Goal: Answer question/provide support: Share knowledge or assist other users

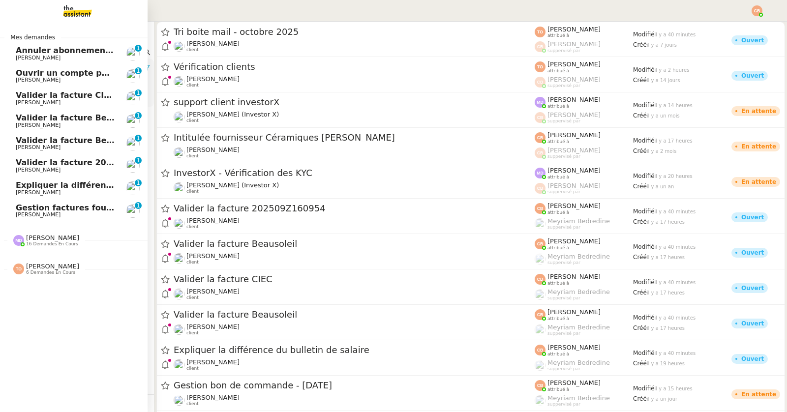
click at [29, 58] on span "[PERSON_NAME]" at bounding box center [38, 58] width 45 height 6
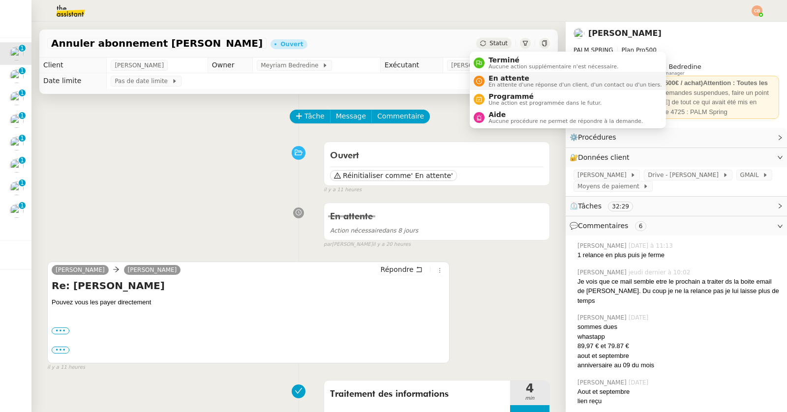
click at [489, 85] on span "En attente d'une réponse d'un client, d'un contact ou d'un tiers." at bounding box center [575, 84] width 173 height 5
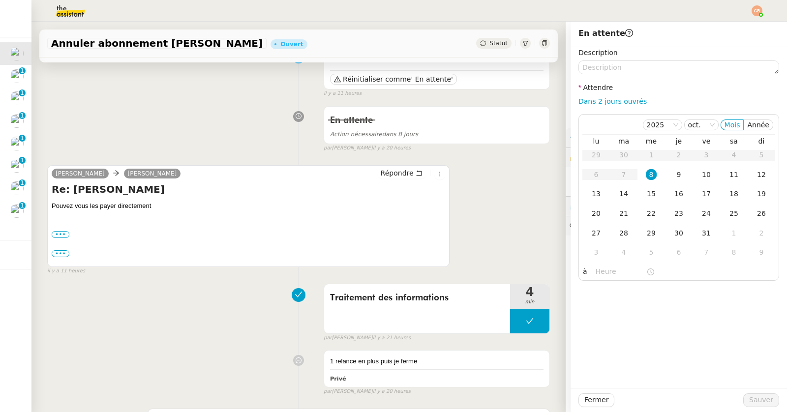
scroll to position [135, 0]
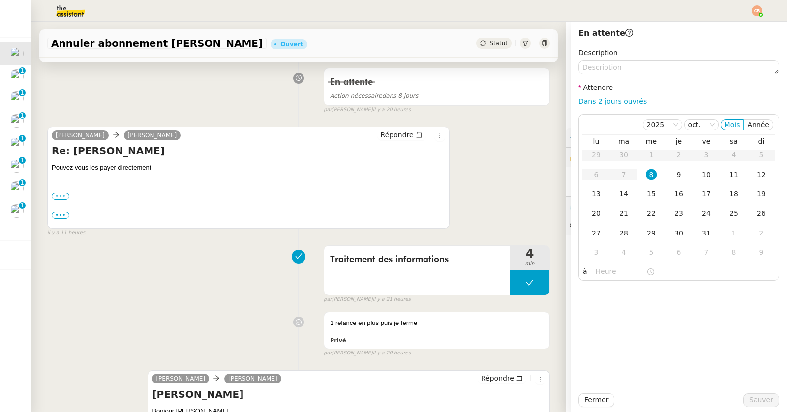
click at [63, 193] on label "•••" at bounding box center [61, 196] width 18 height 7
click at [0, 0] on input "•••" at bounding box center [0, 0] width 0 height 0
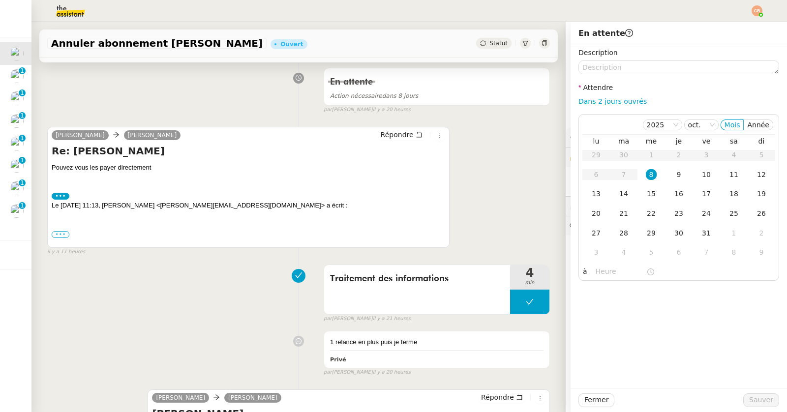
click at [58, 231] on label "•••" at bounding box center [61, 234] width 18 height 7
click at [0, 0] on input "•••" at bounding box center [0, 0] width 0 height 0
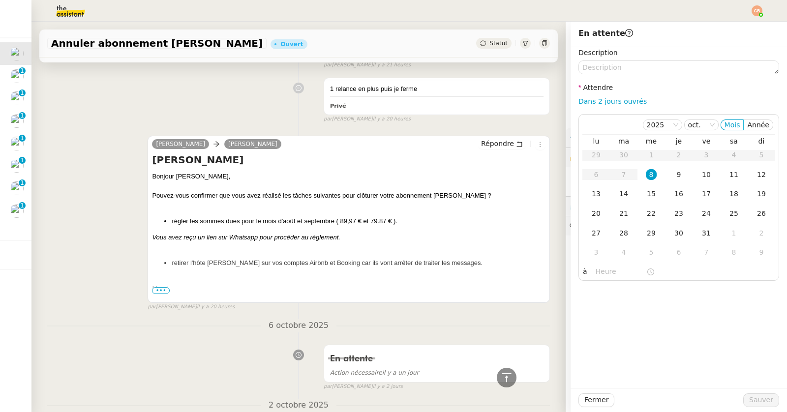
scroll to position [0, 0]
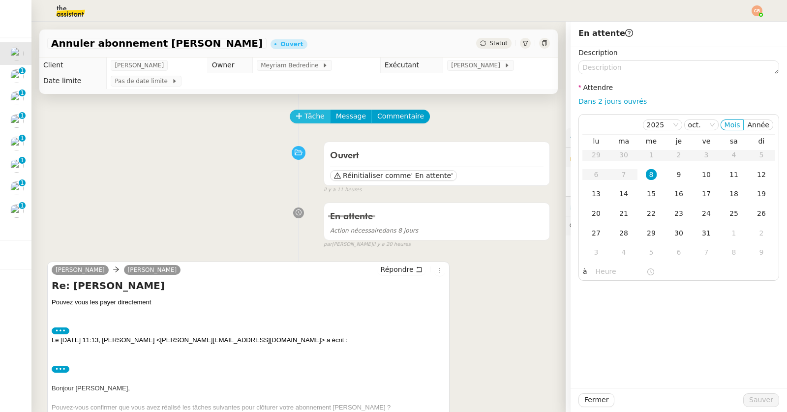
click at [307, 114] on span "Tâche" at bounding box center [315, 116] width 20 height 11
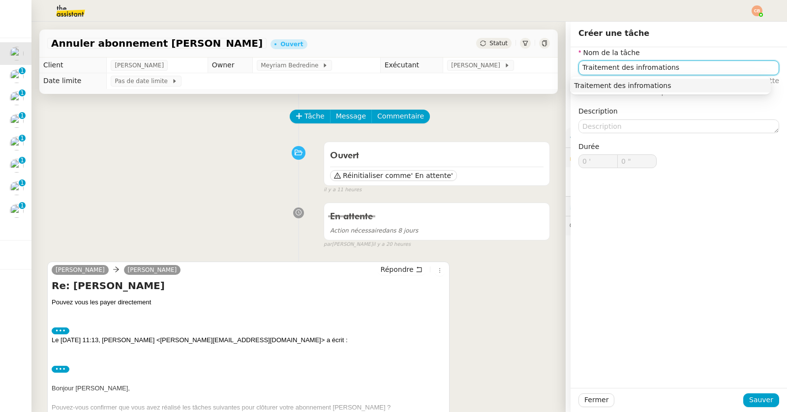
click at [577, 87] on div "Traitement des infromations" at bounding box center [670, 85] width 193 height 9
type input "Traitement des infromations"
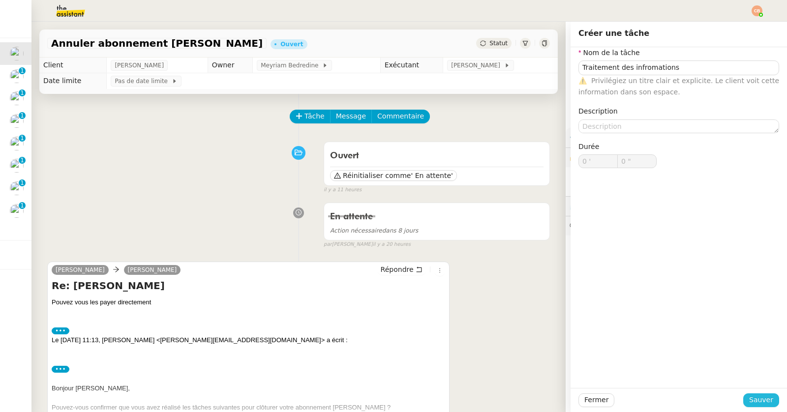
click at [749, 398] on span "Sauver" at bounding box center [761, 400] width 24 height 11
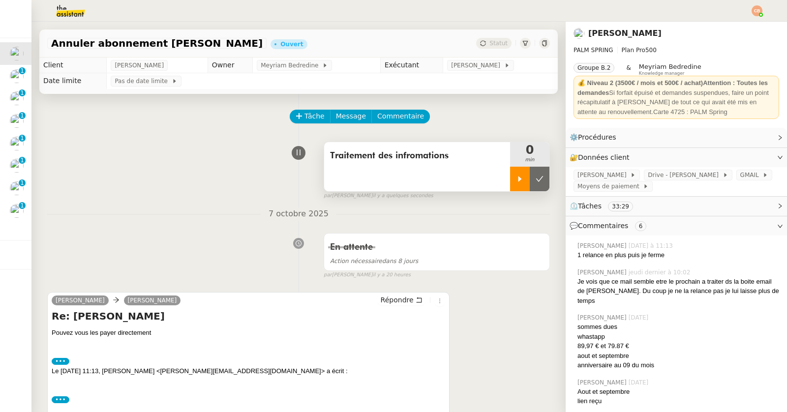
click at [516, 179] on icon at bounding box center [520, 179] width 8 height 8
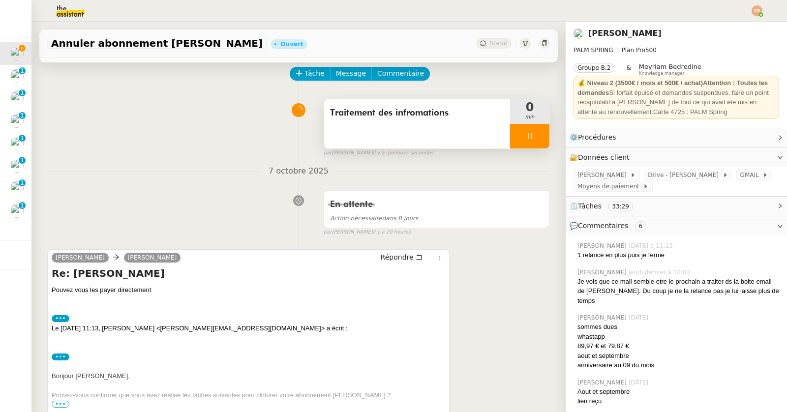
scroll to position [50, 0]
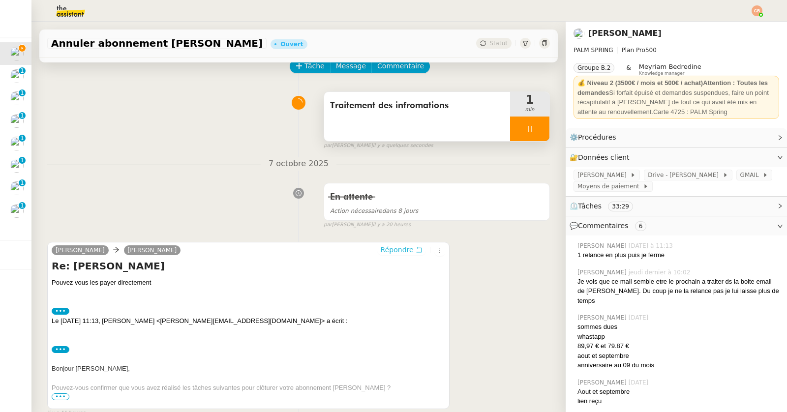
click at [381, 250] on span "Répondre" at bounding box center [397, 250] width 33 height 10
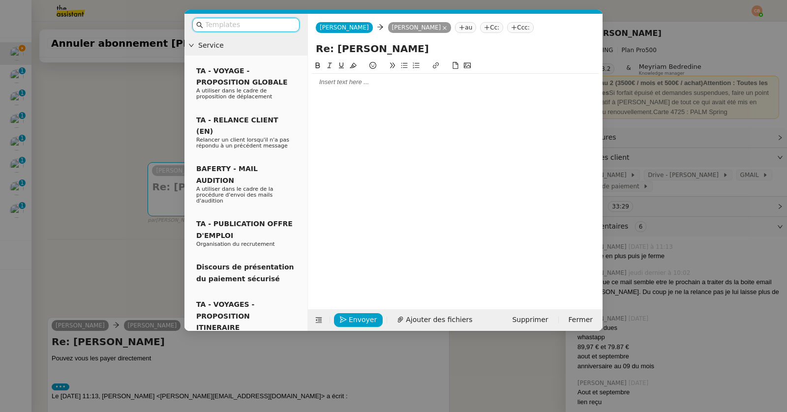
click at [325, 82] on div at bounding box center [455, 82] width 287 height 9
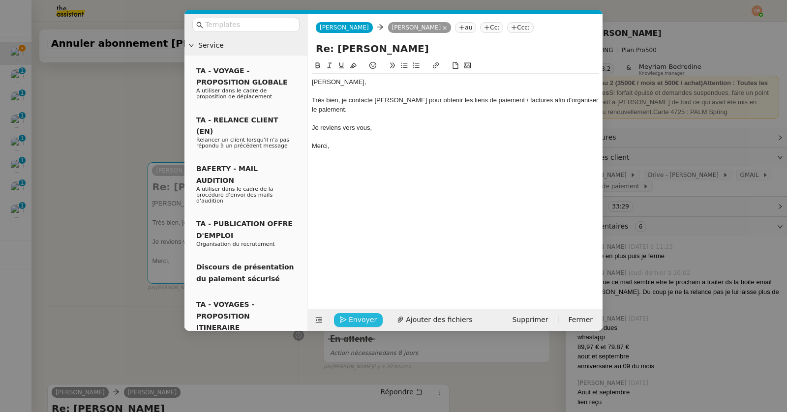
click at [355, 317] on span "Envoyer" at bounding box center [363, 319] width 28 height 11
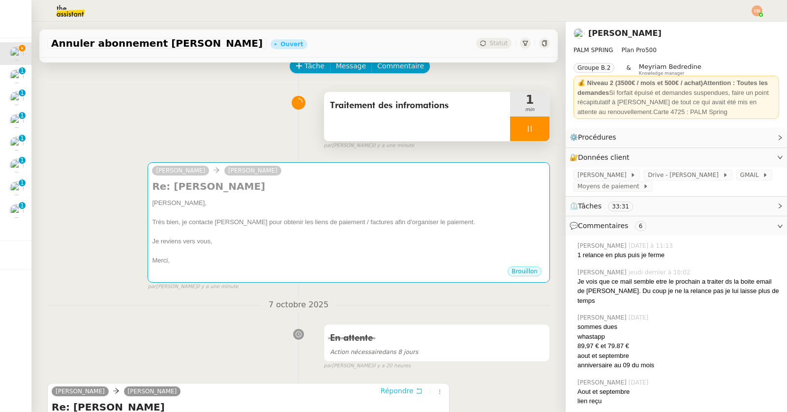
scroll to position [0, 0]
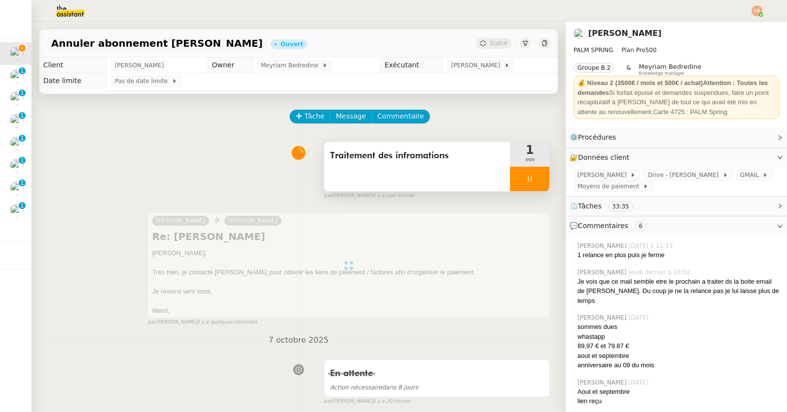
click at [518, 174] on div at bounding box center [529, 179] width 39 height 25
click at [530, 173] on button at bounding box center [540, 179] width 20 height 25
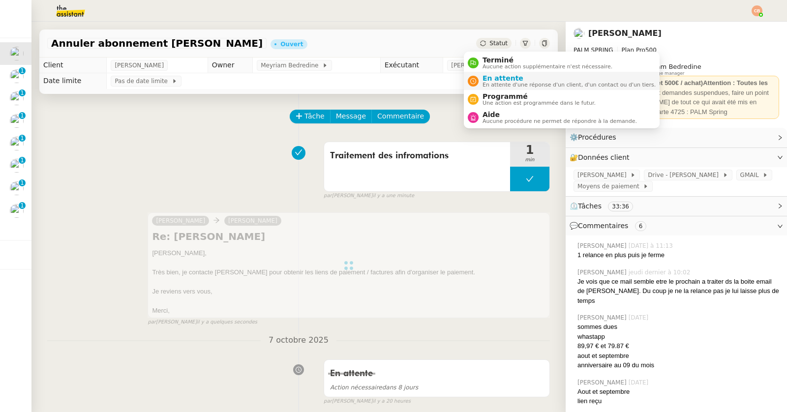
click at [490, 80] on span "En attente" at bounding box center [569, 78] width 173 height 8
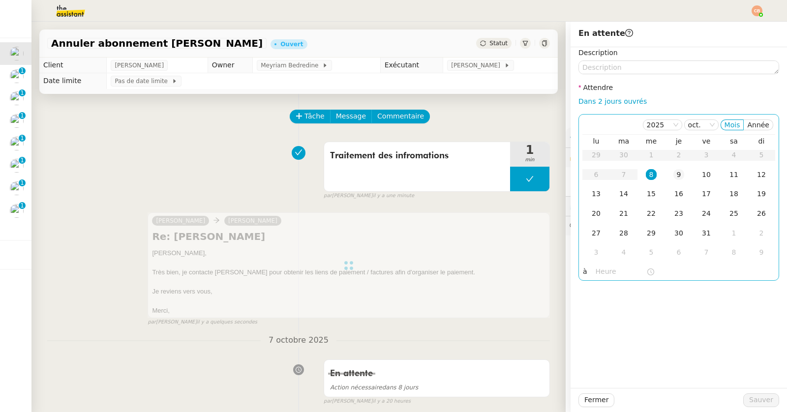
click at [674, 173] on div "9" at bounding box center [679, 174] width 11 height 11
click at [603, 267] on input "text" at bounding box center [621, 271] width 51 height 11
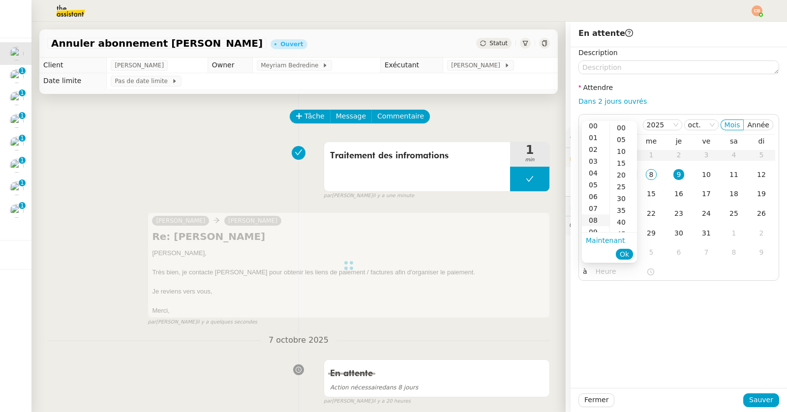
click at [598, 219] on div "08" at bounding box center [596, 221] width 28 height 12
click at [619, 125] on div "00" at bounding box center [623, 128] width 27 height 12
type input "08:00"
click at [690, 311] on div "Description Attendre Dans 2 jours ouvrés [DATE] Mois Année lu ma me je ve sa di…" at bounding box center [679, 217] width 217 height 341
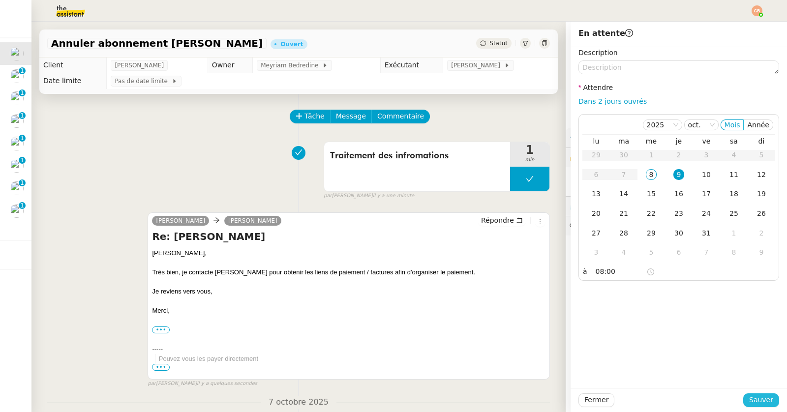
click at [754, 401] on span "Sauver" at bounding box center [761, 400] width 24 height 11
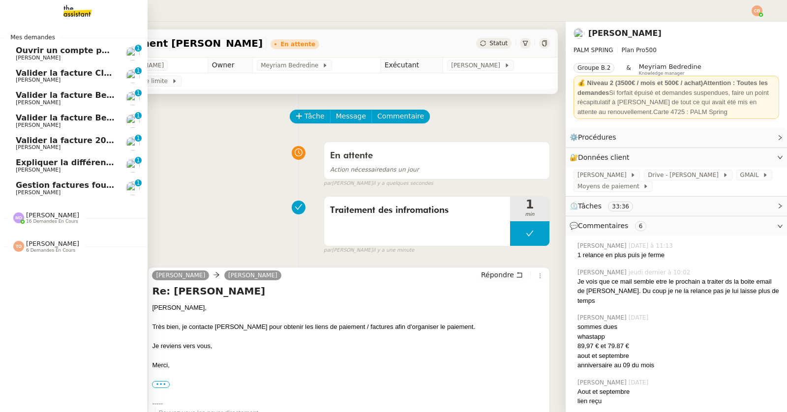
click at [33, 57] on span "[PERSON_NAME]" at bounding box center [38, 58] width 45 height 6
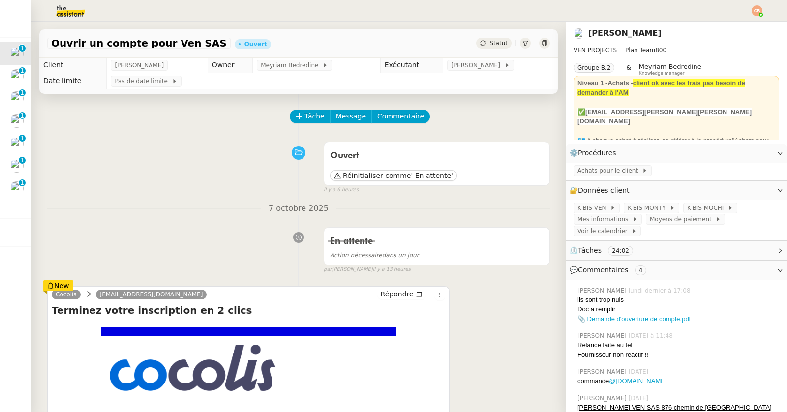
scroll to position [187, 0]
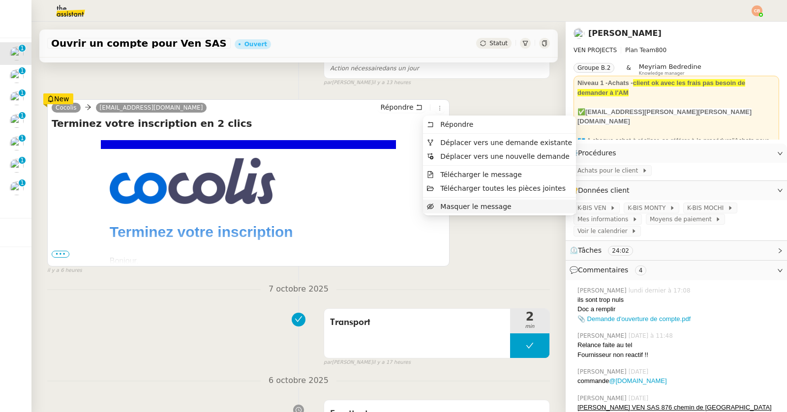
click at [454, 204] on span "Masquer le message" at bounding box center [475, 207] width 71 height 8
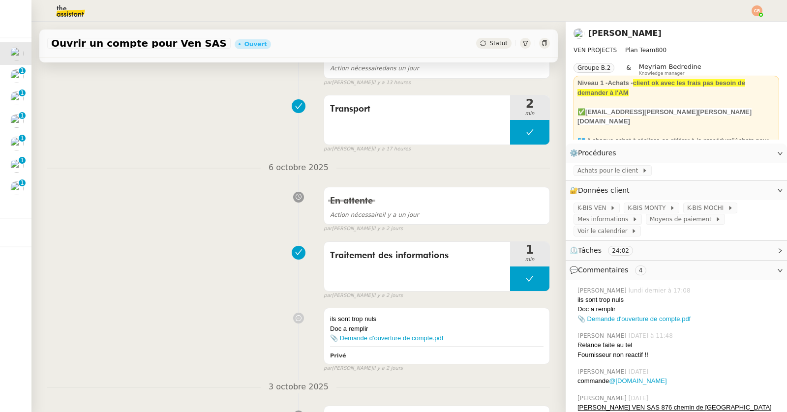
scroll to position [0, 0]
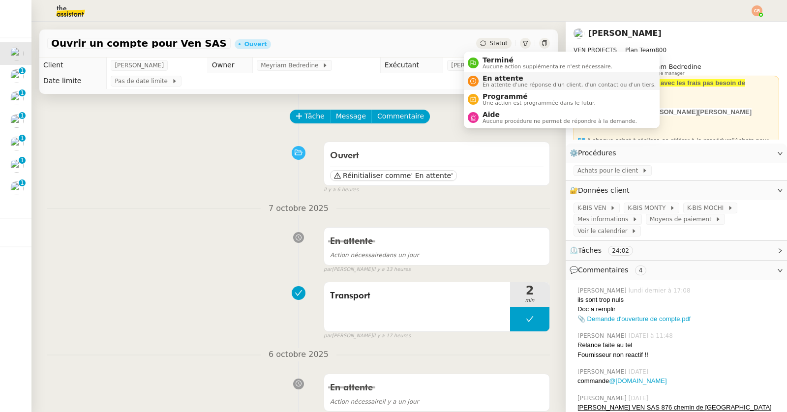
click at [489, 78] on span "En attente" at bounding box center [569, 78] width 173 height 8
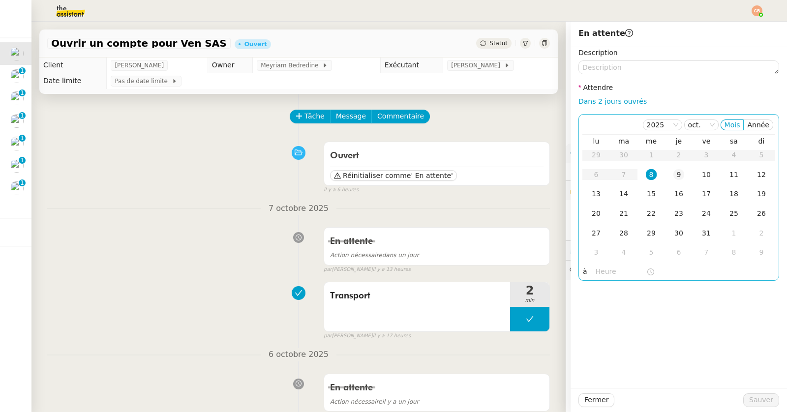
click at [674, 178] on div "9" at bounding box center [679, 174] width 11 height 11
click at [596, 271] on input "text" at bounding box center [621, 271] width 51 height 11
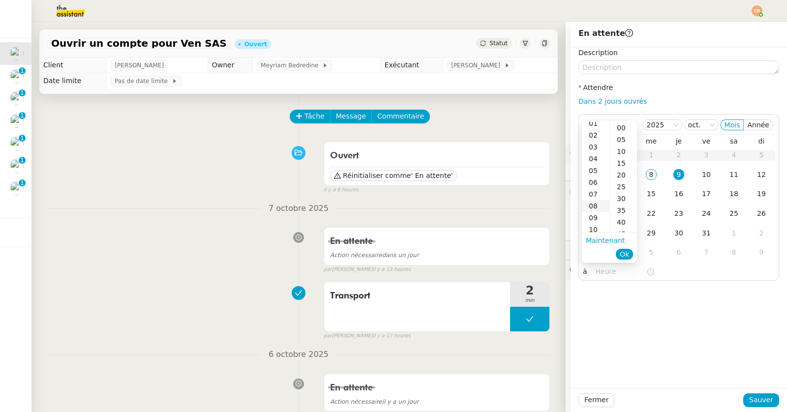
click at [591, 217] on div "09" at bounding box center [596, 218] width 28 height 12
click at [618, 130] on div "00" at bounding box center [623, 128] width 27 height 12
type input "09:00"
click at [659, 337] on div "Description Attendre Dans 2 jours ouvrés [DATE] Mois Année lu ma me je ve sa di…" at bounding box center [679, 217] width 217 height 341
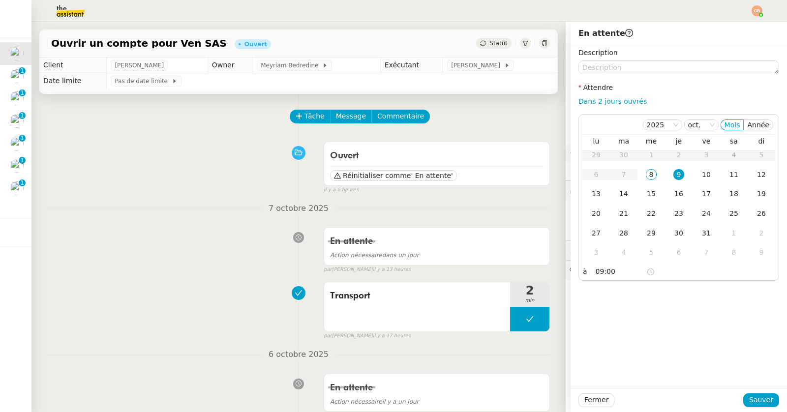
click at [750, 407] on div "Fermer Sauver" at bounding box center [679, 400] width 217 height 24
click at [749, 399] on span "Sauver" at bounding box center [761, 400] width 24 height 11
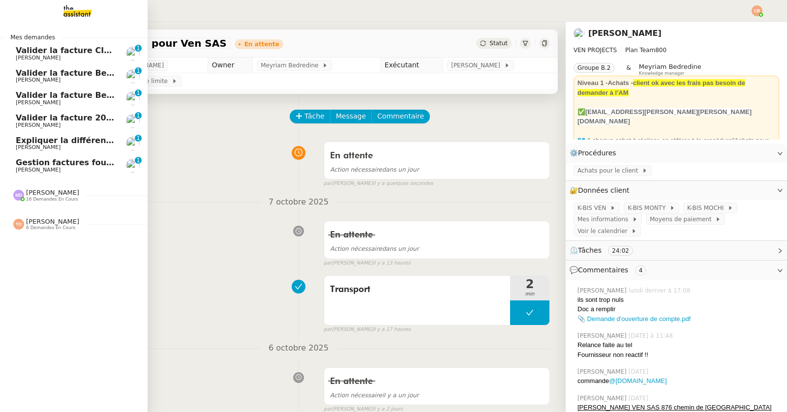
click at [40, 162] on span "Gestion factures fournisseurs (virement) via [GEOGRAPHIC_DATA]- [DATE]" at bounding box center [180, 162] width 328 height 9
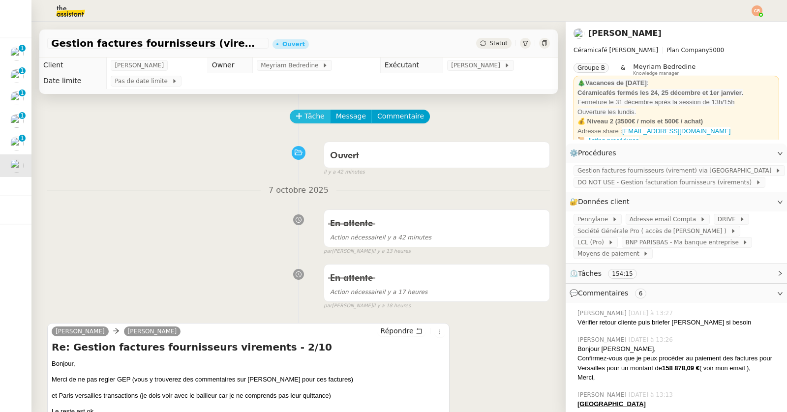
click at [305, 120] on span "Tâche" at bounding box center [315, 116] width 20 height 11
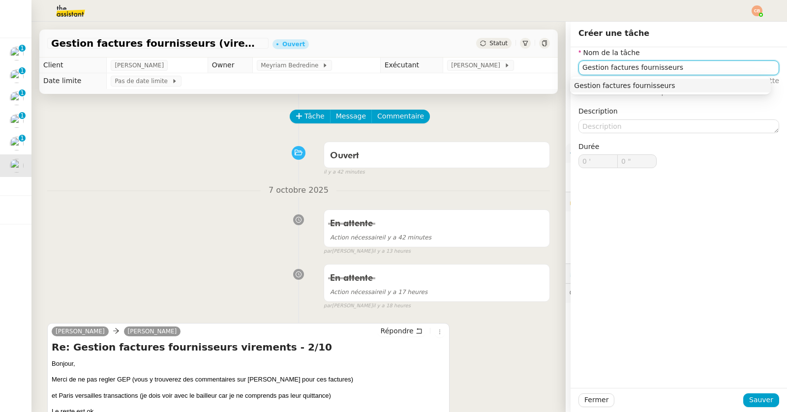
click at [613, 88] on div "Gestion factures fournisseurs" at bounding box center [670, 85] width 193 height 9
type input "Gestion factures fournisseurs"
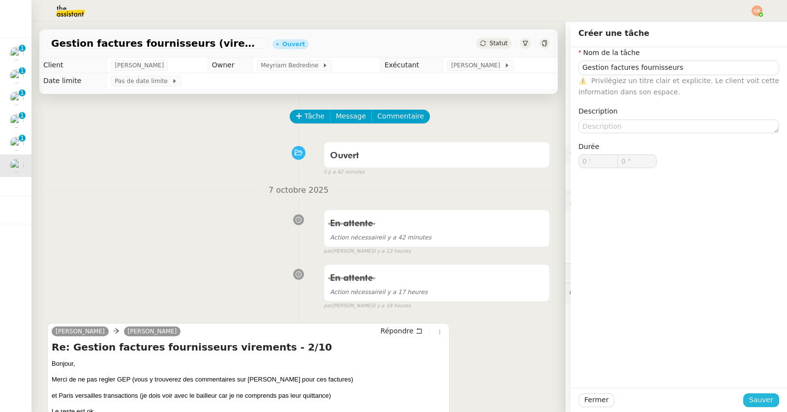
click at [744, 402] on button "Sauver" at bounding box center [762, 401] width 36 height 14
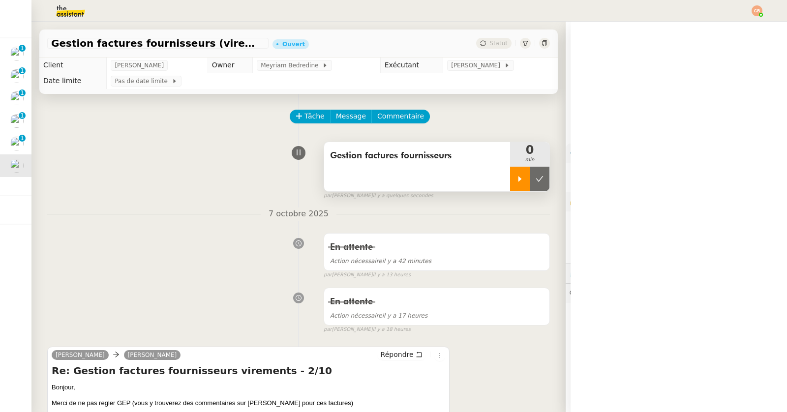
click at [516, 181] on icon at bounding box center [520, 179] width 8 height 8
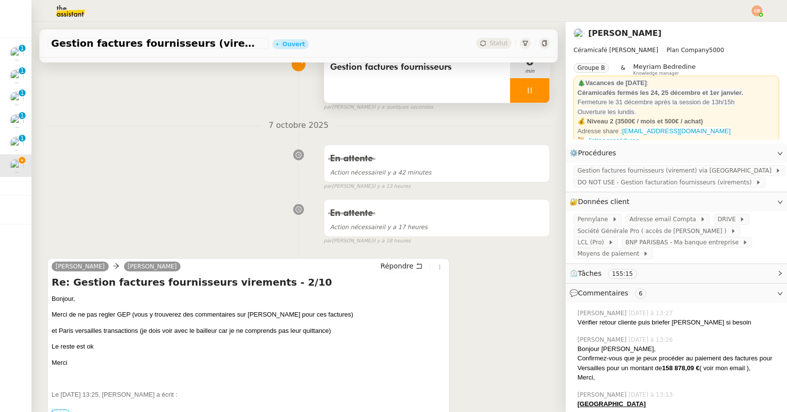
scroll to position [166, 0]
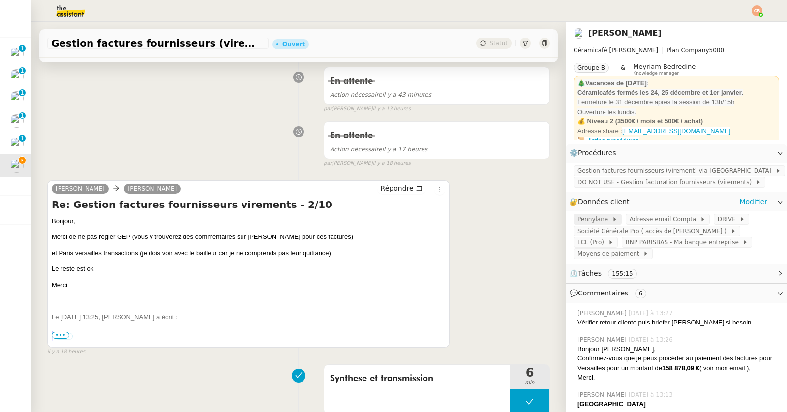
click at [580, 218] on span "Pennylane" at bounding box center [595, 220] width 34 height 10
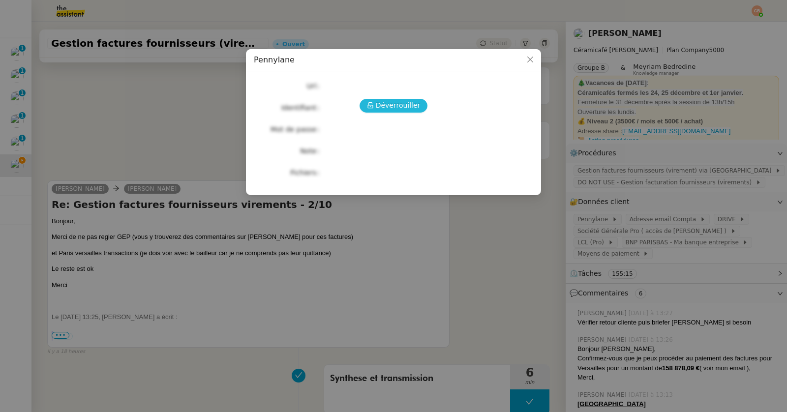
click at [401, 109] on span "Déverrouiller" at bounding box center [398, 105] width 45 height 11
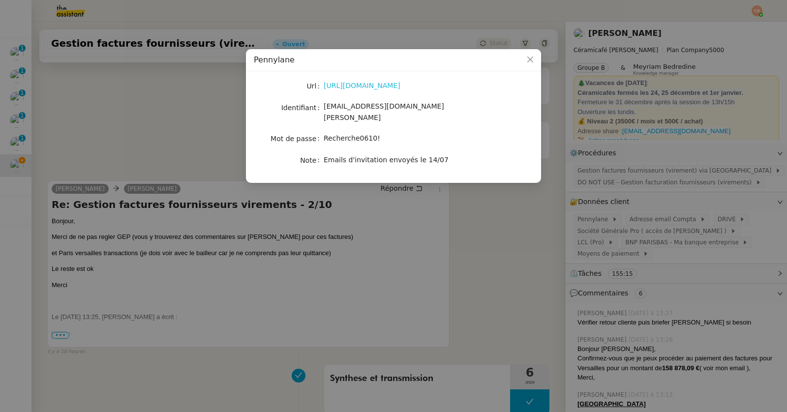
click at [378, 85] on link "[URL][DOMAIN_NAME]" at bounding box center [362, 86] width 77 height 8
click at [160, 108] on nz-modal-container "Pennylane Url [URL][DOMAIN_NAME] Identifiant [EMAIL_ADDRESS][DOMAIN_NAME][PERSO…" at bounding box center [393, 206] width 787 height 412
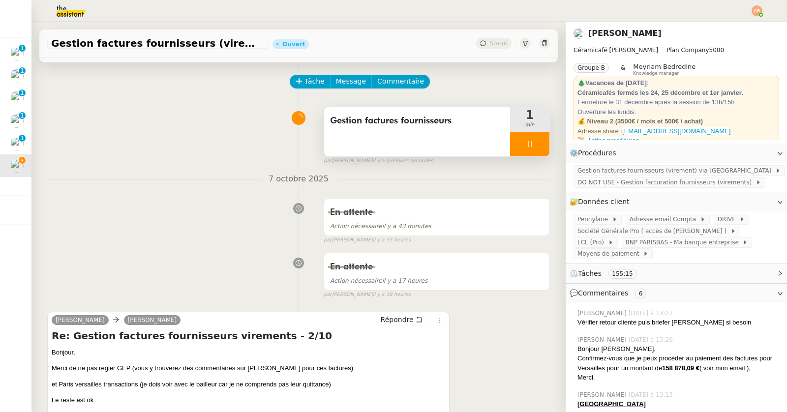
scroll to position [0, 0]
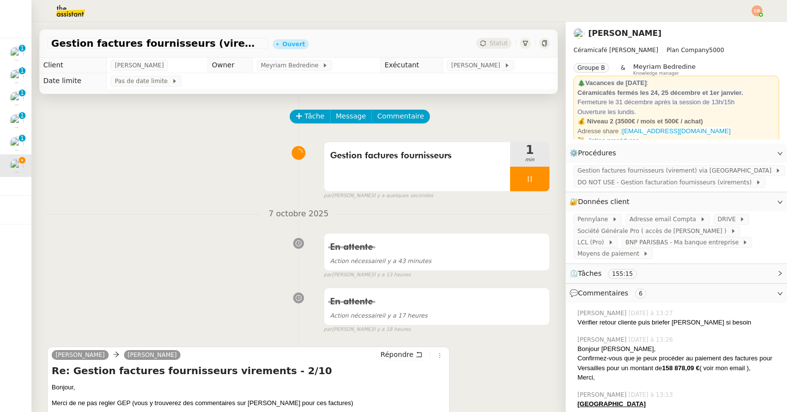
click at [525, 172] on div at bounding box center [529, 179] width 39 height 25
click at [510, 173] on div at bounding box center [520, 179] width 20 height 25
click at [574, 216] on div "Pennylane" at bounding box center [598, 219] width 48 height 11
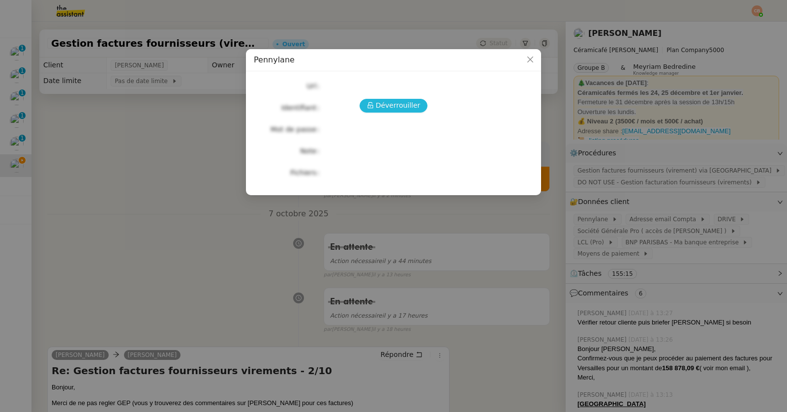
click at [395, 100] on span "Déverrouiller" at bounding box center [398, 105] width 45 height 11
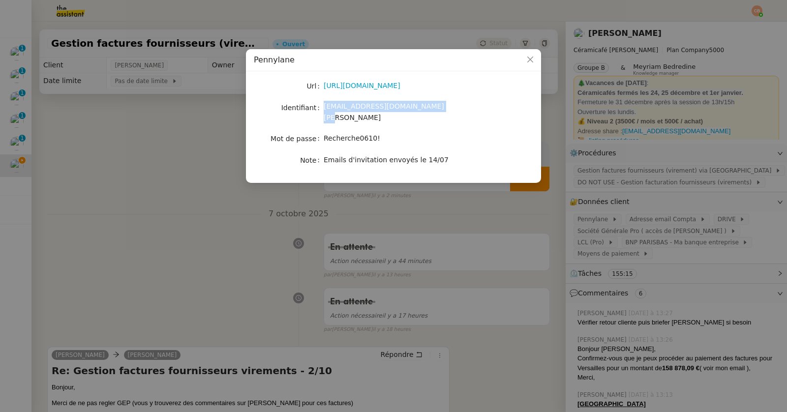
drag, startPoint x: 325, startPoint y: 108, endPoint x: 430, endPoint y: 106, distance: 104.8
click at [430, 106] on div "[EMAIL_ADDRESS][DOMAIN_NAME][PERSON_NAME]" at bounding box center [405, 112] width 163 height 23
copy span "[EMAIL_ADDRESS][DOMAIN_NAME][PERSON_NAME]"
drag, startPoint x: 325, startPoint y: 132, endPoint x: 391, endPoint y: 130, distance: 66.0
click at [391, 133] on div "Recherche0610!" at bounding box center [405, 138] width 163 height 11
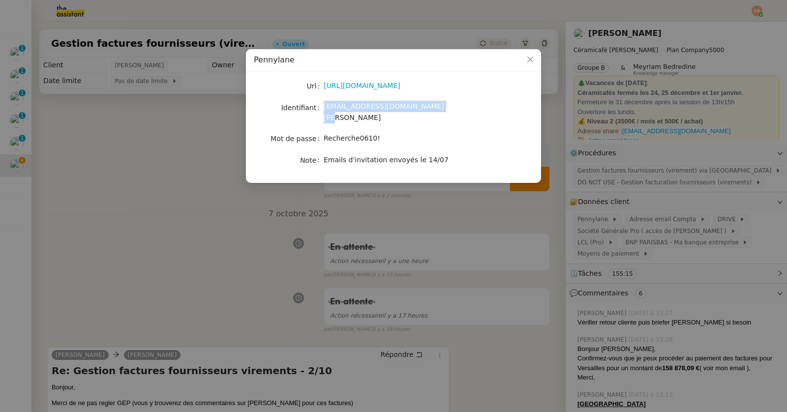
copy span "Recherche0610!"
click at [158, 154] on nz-modal-container "Pennylane Url [URL][DOMAIN_NAME] Identifiant [EMAIL_ADDRESS][DOMAIN_NAME][PERSO…" at bounding box center [393, 206] width 787 height 412
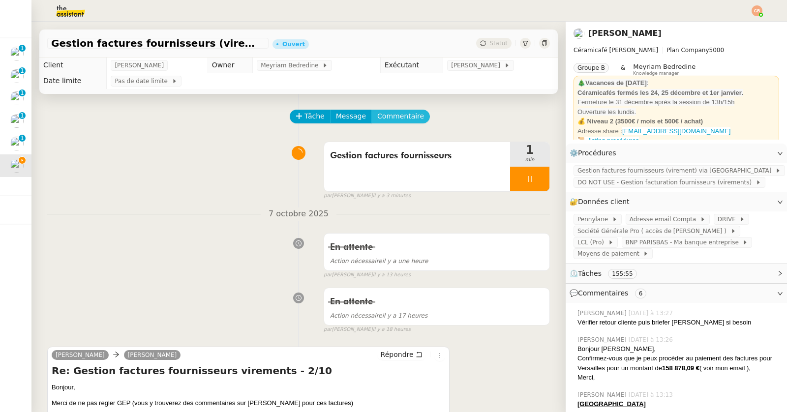
click at [378, 120] on span "Commentaire" at bounding box center [400, 116] width 47 height 11
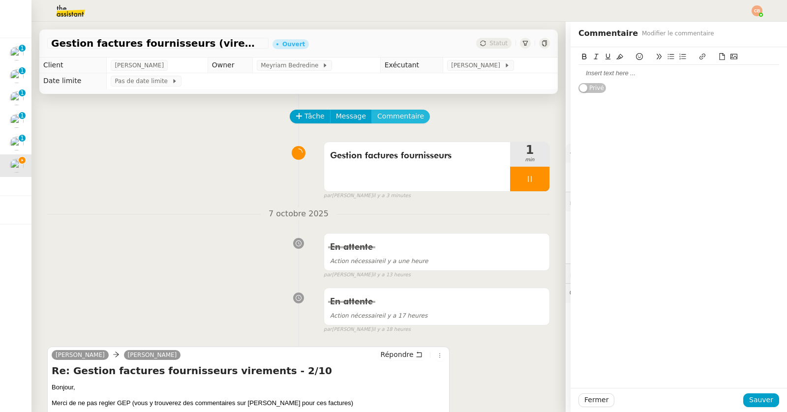
click at [372, 110] on button "Commentaire" at bounding box center [401, 117] width 59 height 14
click at [581, 69] on div at bounding box center [679, 73] width 201 height 9
drag, startPoint x: 570, startPoint y: 84, endPoint x: 647, endPoint y: 91, distance: 77.1
click at [647, 91] on div "GEP 108 000 € [PERSON_NAME] le [DATE] Virement du montant HT le 24/09 (90k)" at bounding box center [679, 87] width 201 height 44
click at [749, 398] on span "Sauver" at bounding box center [761, 400] width 24 height 11
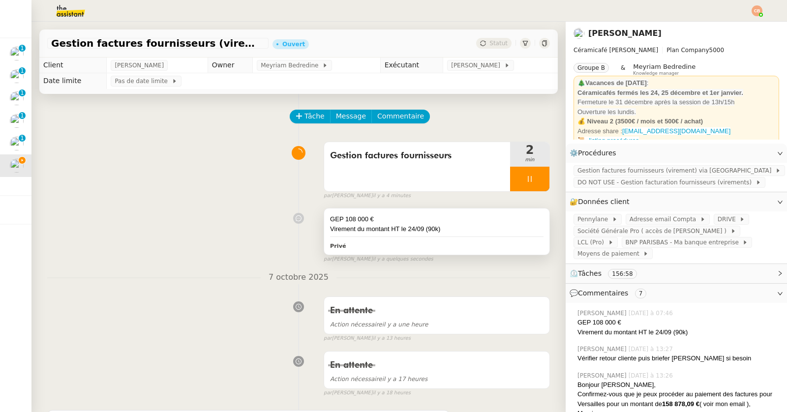
click at [449, 227] on div "Virement du montant HT le 24/09 (90k)" at bounding box center [437, 229] width 214 height 10
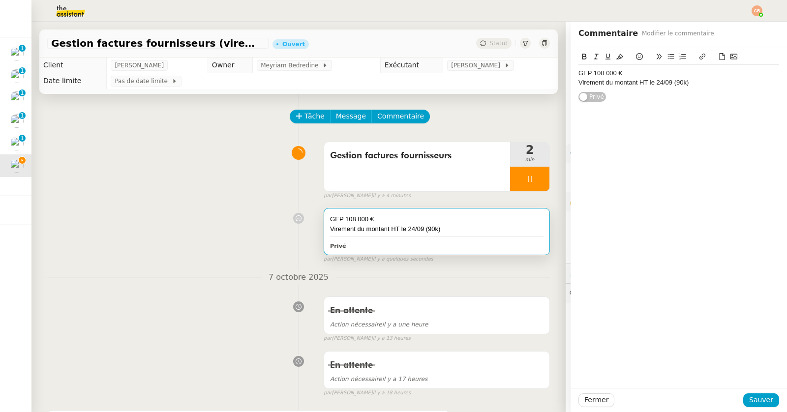
click at [704, 82] on div "Virement du montant HT le 24/09 (90k)" at bounding box center [679, 82] width 201 height 9
click at [751, 398] on span "Sauver" at bounding box center [761, 400] width 24 height 11
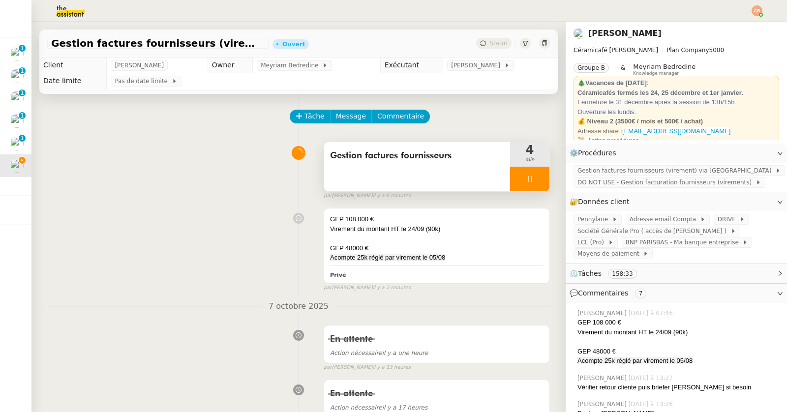
click at [526, 181] on icon at bounding box center [530, 179] width 8 height 8
click at [512, 178] on div at bounding box center [520, 179] width 20 height 25
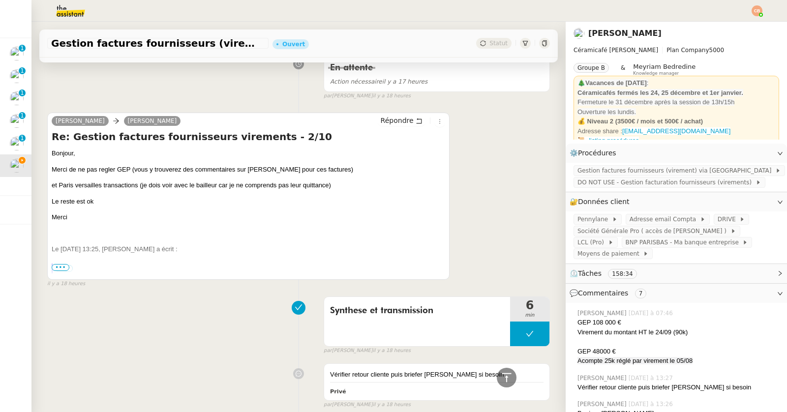
scroll to position [330, 0]
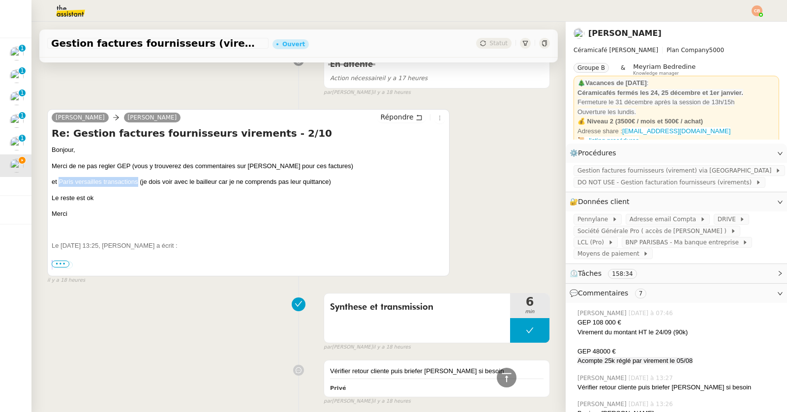
drag, startPoint x: 59, startPoint y: 181, endPoint x: 139, endPoint y: 178, distance: 80.3
click at [139, 178] on p "et Paris versailles transactions (je dois voir avec le bailleur car je ne compr…" at bounding box center [249, 182] width 394 height 10
copy p "Paris versailles transactions"
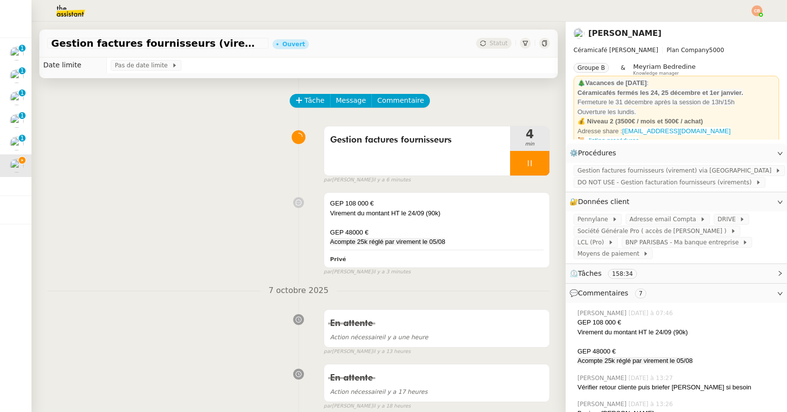
scroll to position [0, 0]
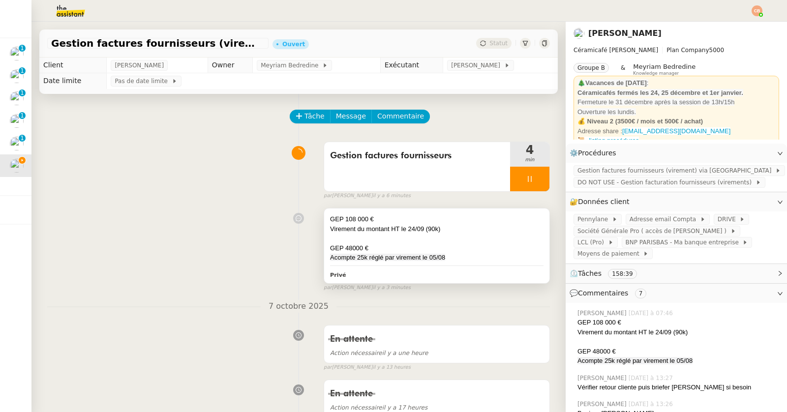
click at [414, 218] on div "GEP 108 000 €" at bounding box center [437, 220] width 214 height 10
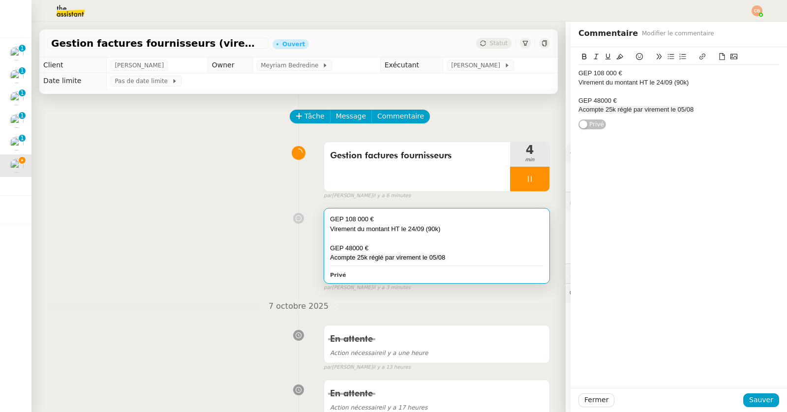
click at [694, 110] on div "Acompte 25k réglé par virement le 05/08" at bounding box center [679, 109] width 201 height 9
click at [579, 71] on div "GEP 108 000 €" at bounding box center [679, 73] width 201 height 9
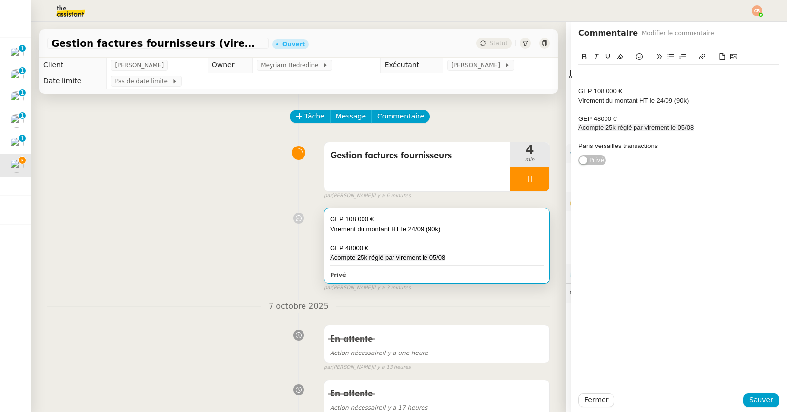
click at [579, 71] on div at bounding box center [679, 73] width 201 height 9
click at [747, 394] on button "Sauver" at bounding box center [762, 401] width 36 height 14
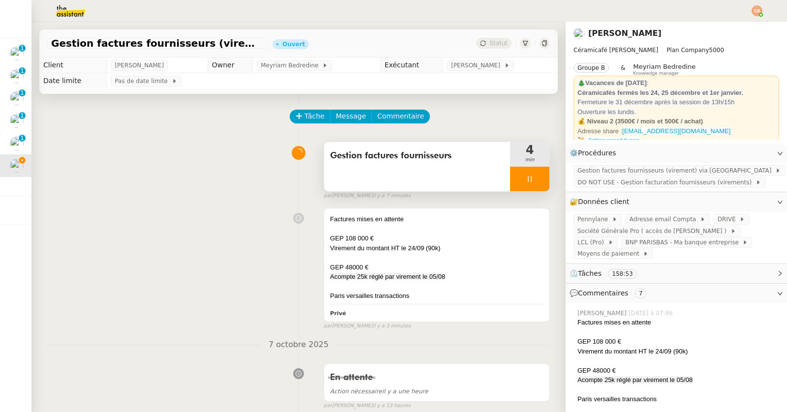
click at [510, 181] on div at bounding box center [529, 179] width 39 height 25
click at [516, 178] on icon at bounding box center [520, 179] width 8 height 8
click at [390, 118] on span "Commentaire" at bounding box center [400, 116] width 47 height 11
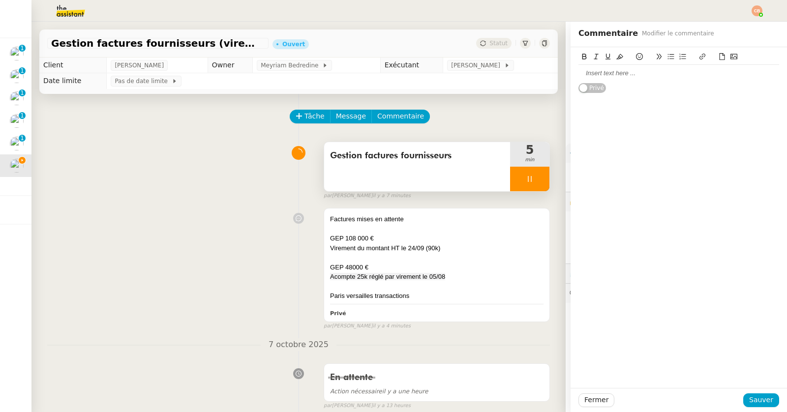
click at [618, 79] on div at bounding box center [679, 73] width 201 height 17
click at [749, 395] on span "Sauver" at bounding box center [761, 400] width 24 height 11
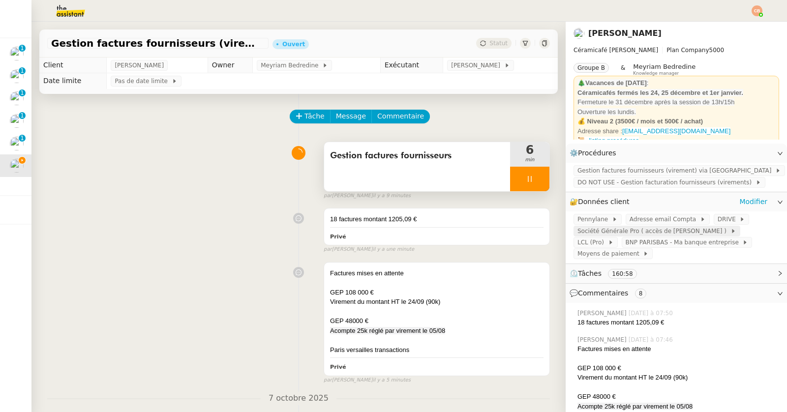
click at [578, 230] on span "Société Générale Pro ( accès de [PERSON_NAME] )" at bounding box center [654, 231] width 153 height 10
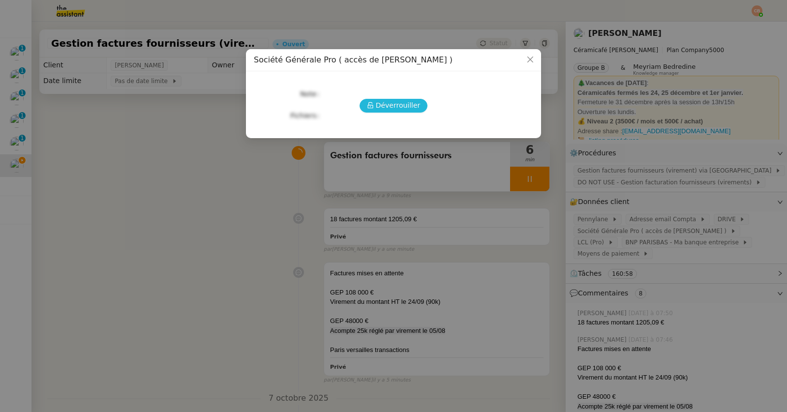
click at [394, 100] on span "Déverrouiller" at bounding box center [398, 105] width 45 height 11
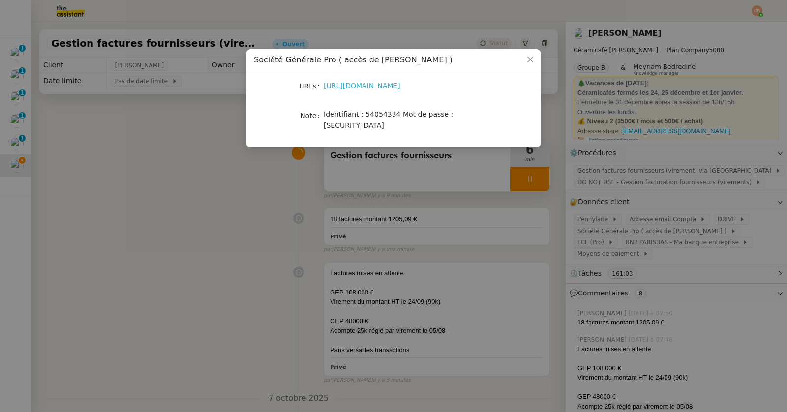
click at [382, 87] on link "[URL][DOMAIN_NAME]" at bounding box center [362, 86] width 77 height 8
drag, startPoint x: 362, startPoint y: 115, endPoint x: 396, endPoint y: 115, distance: 33.5
click at [396, 115] on span "Identifiant : 54054334 Mot de passe : [SECURITY_DATA]" at bounding box center [388, 119] width 129 height 19
copy span "54054334"
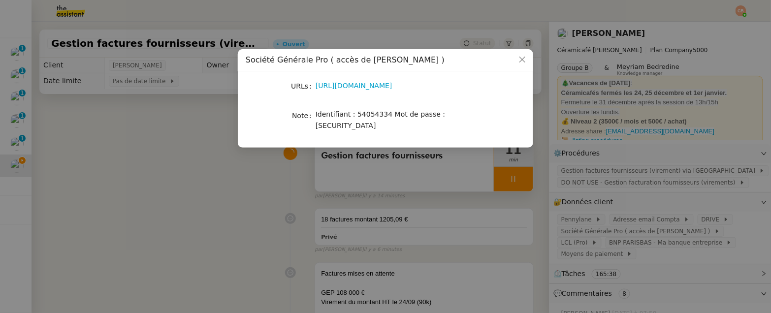
click at [220, 118] on nz-modal-container "Société Générale Pro ( accès de [PERSON_NAME] ) URLs [URL][DOMAIN_NAME] Note Id…" at bounding box center [385, 156] width 771 height 313
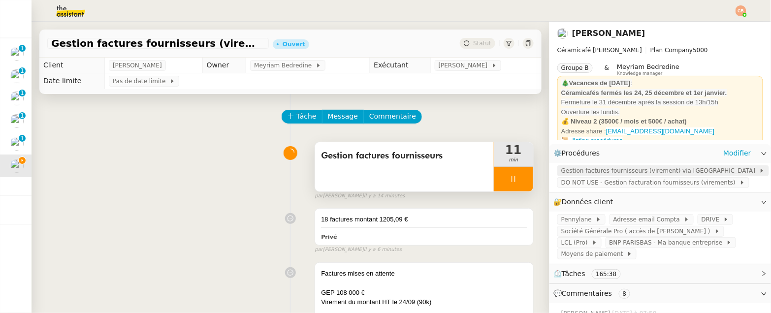
click at [605, 174] on span "Gestion factures fournisseurs (virement) via [GEOGRAPHIC_DATA]" at bounding box center [660, 171] width 198 height 10
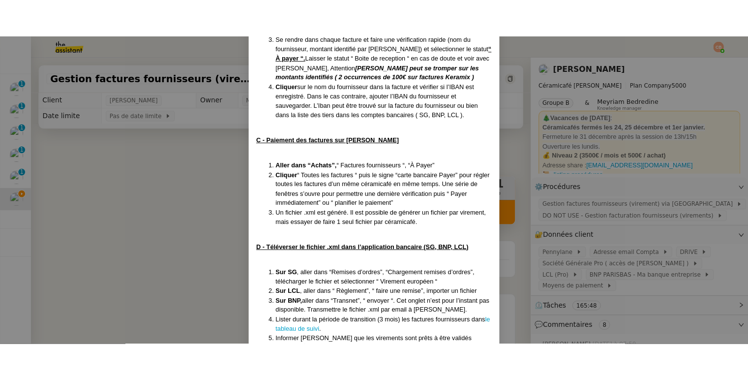
scroll to position [539, 0]
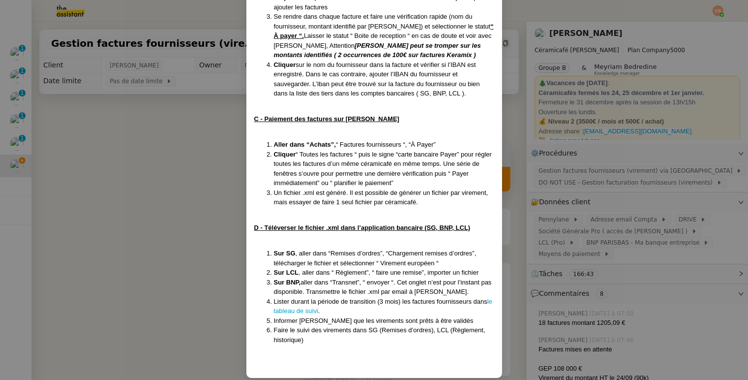
click at [196, 129] on nz-modal-container "MAJ le [DATE] Contexte : [PERSON_NAME] souhaite que nous gérions le paiement de…" at bounding box center [374, 190] width 748 height 380
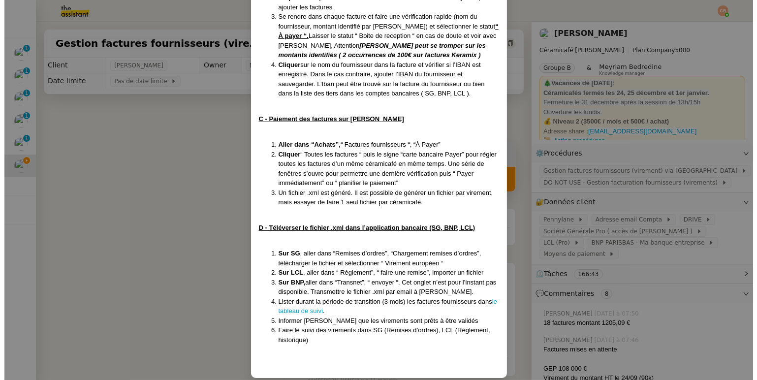
scroll to position [457, 0]
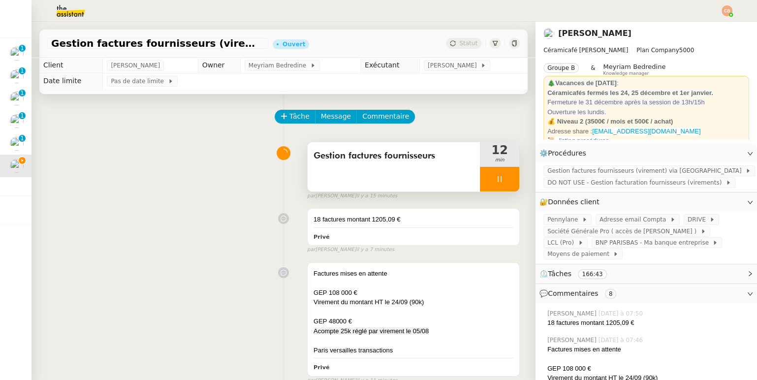
click at [496, 179] on div at bounding box center [499, 179] width 39 height 25
click at [506, 179] on icon at bounding box center [509, 178] width 7 height 5
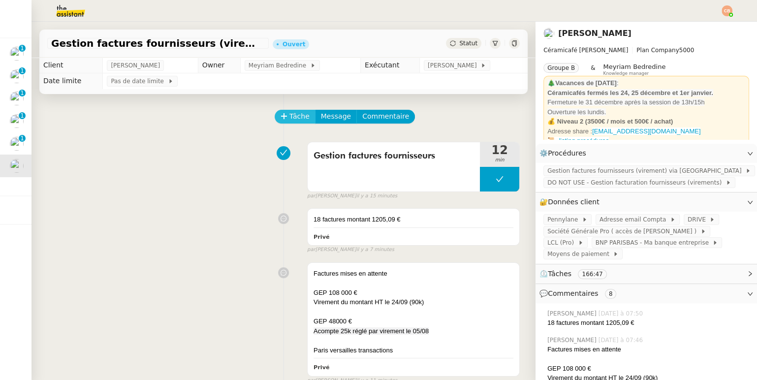
click at [289, 116] on span "Tâche" at bounding box center [299, 116] width 20 height 11
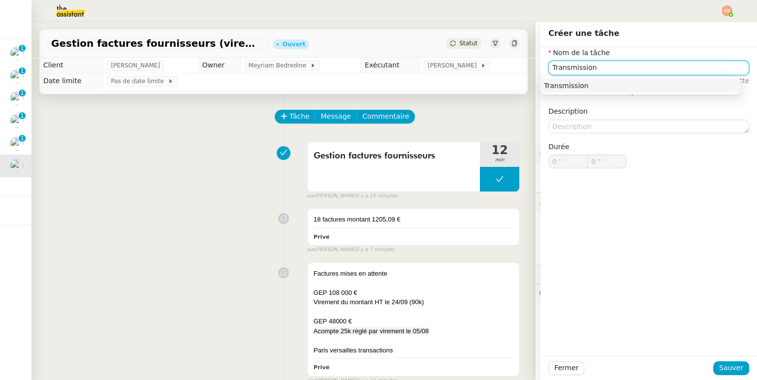
click at [605, 84] on div "Transmission" at bounding box center [640, 85] width 193 height 9
type input "Transmission"
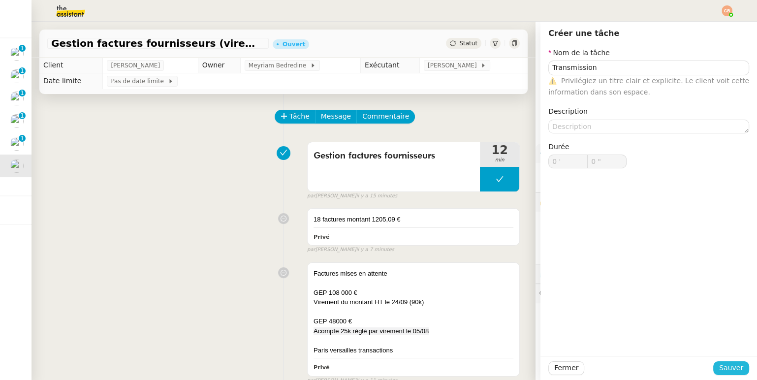
click at [719, 366] on span "Sauver" at bounding box center [731, 367] width 24 height 11
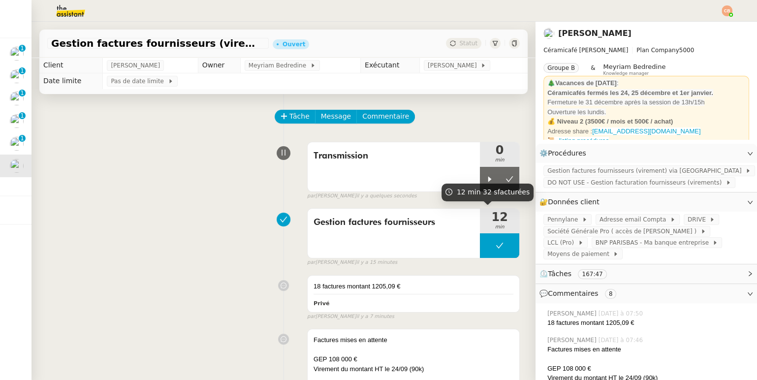
click at [476, 184] on div "12 min 32 s facturées" at bounding box center [487, 192] width 92 height 17
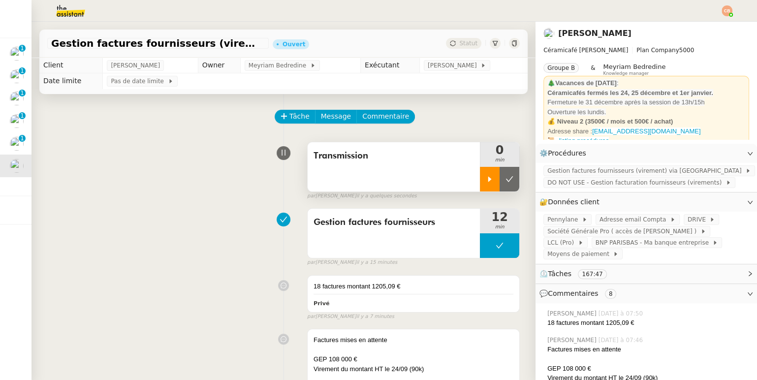
click at [486, 175] on icon at bounding box center [490, 179] width 8 height 8
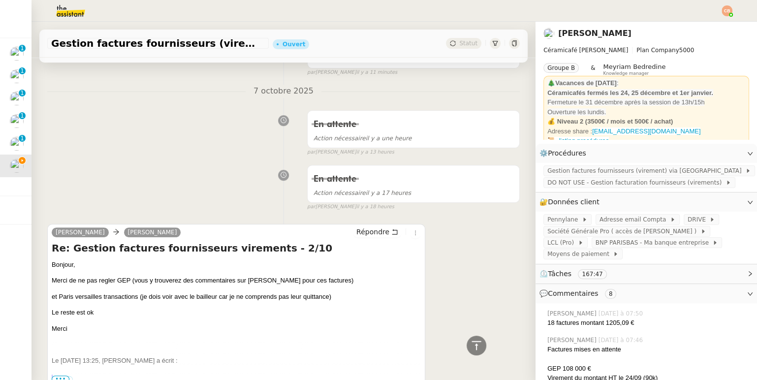
scroll to position [380, 0]
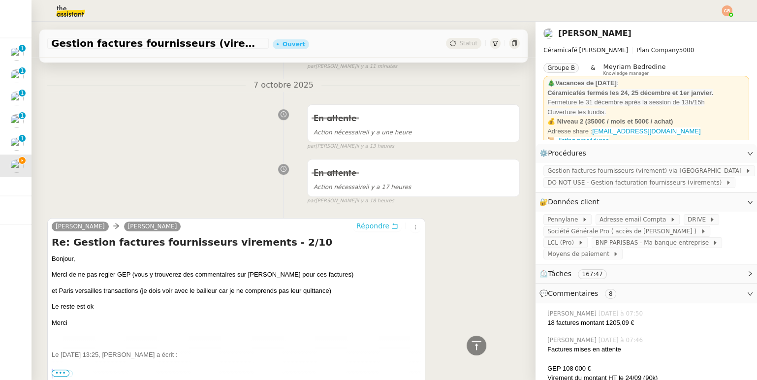
click at [356, 221] on span "Répondre" at bounding box center [372, 226] width 33 height 10
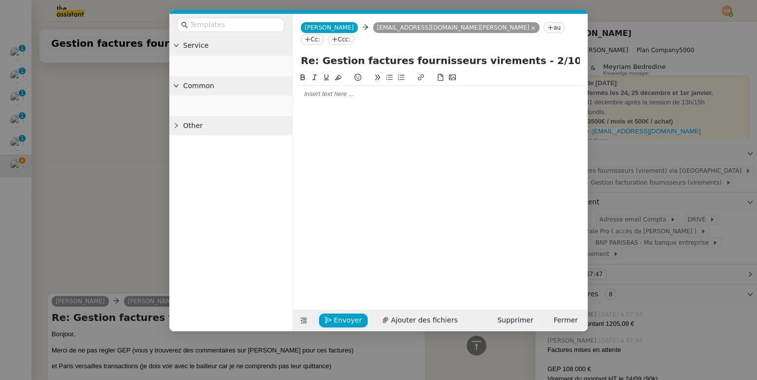
scroll to position [455, 0]
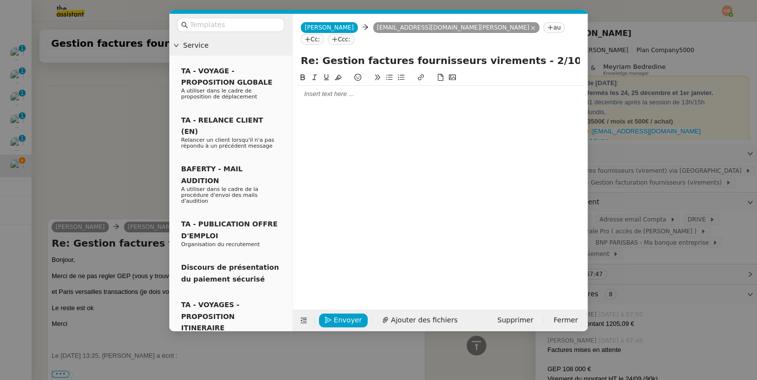
click at [354, 90] on div at bounding box center [440, 94] width 287 height 9
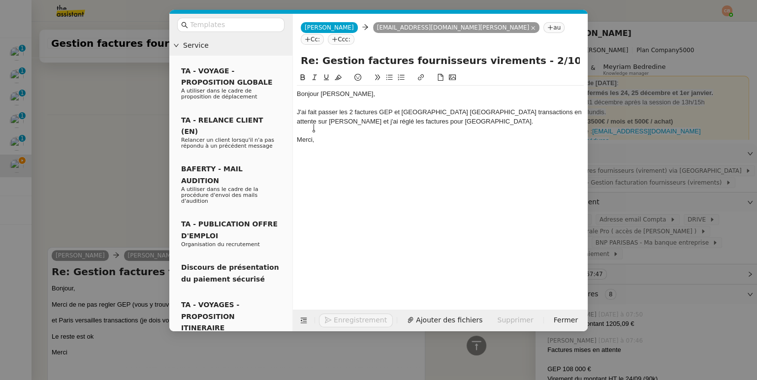
scroll to position [512, 0]
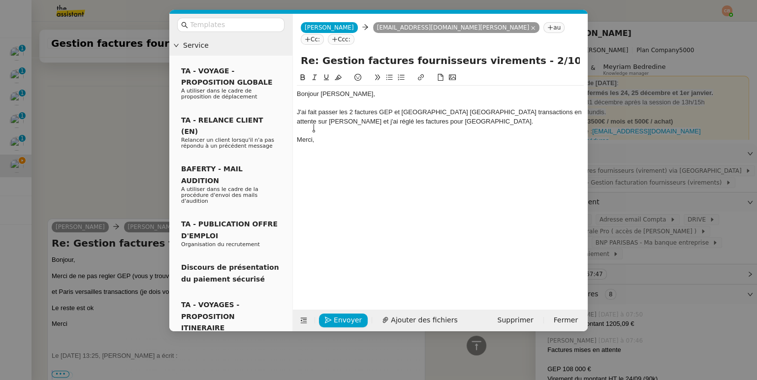
click at [322, 111] on div "J'ai fait passer les 2 factures GEP et [GEOGRAPHIC_DATA] [GEOGRAPHIC_DATA] tran…" at bounding box center [440, 117] width 287 height 18
click at [318, 108] on div "J'ai fait passer les 2 factures GEP et [GEOGRAPHIC_DATA] [GEOGRAPHIC_DATA] tran…" at bounding box center [440, 117] width 287 height 18
click at [337, 108] on div "J'ai fait passer les 2 factures GEP et [GEOGRAPHIC_DATA] [GEOGRAPHIC_DATA] tran…" at bounding box center [440, 117] width 287 height 18
click at [351, 324] on span "Envoyer" at bounding box center [348, 319] width 28 height 11
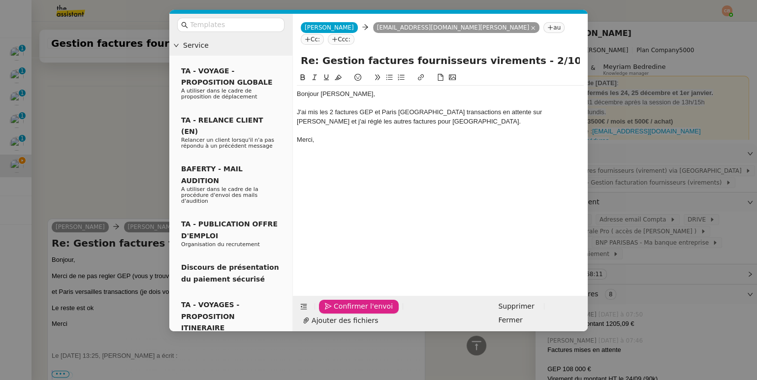
click at [351, 312] on span "Confirmer l'envoi" at bounding box center [363, 306] width 59 height 11
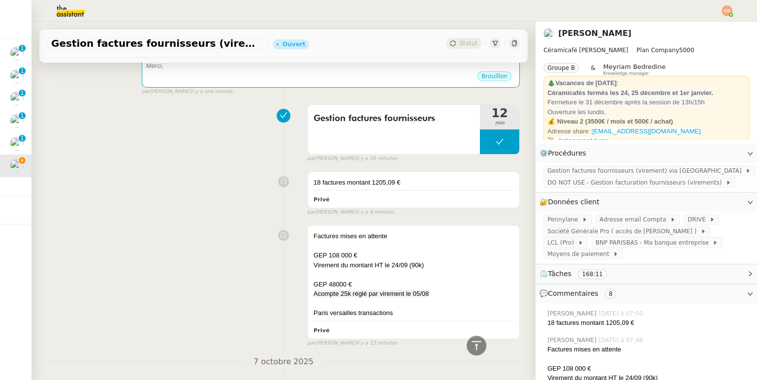
scroll to position [0, 0]
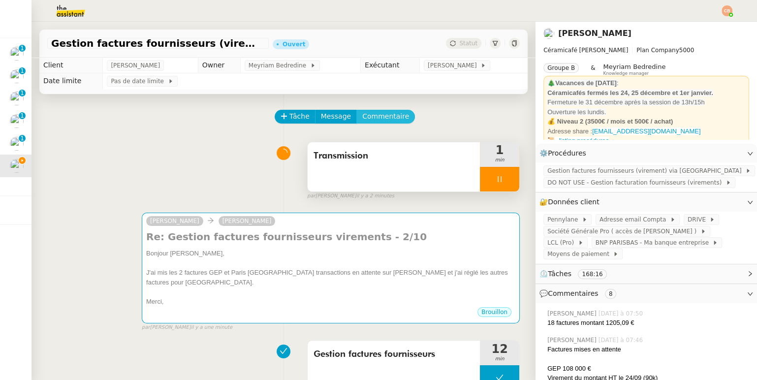
click at [373, 119] on span "Commentaire" at bounding box center [385, 116] width 47 height 11
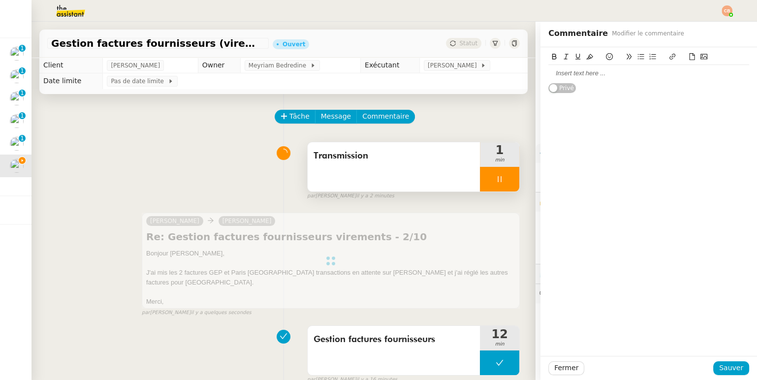
click at [566, 73] on div at bounding box center [648, 73] width 201 height 9
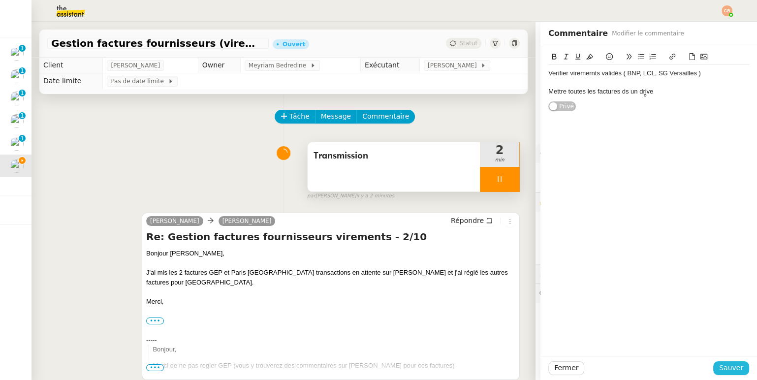
click at [726, 368] on span "Sauver" at bounding box center [731, 367] width 24 height 11
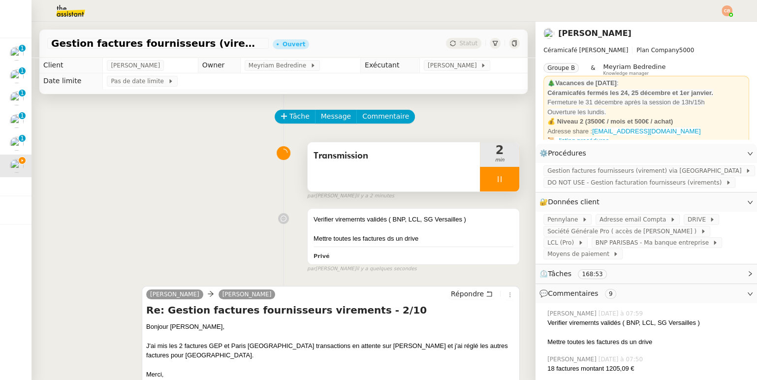
click at [480, 178] on div at bounding box center [499, 179] width 39 height 25
click at [505, 179] on icon at bounding box center [509, 179] width 8 height 8
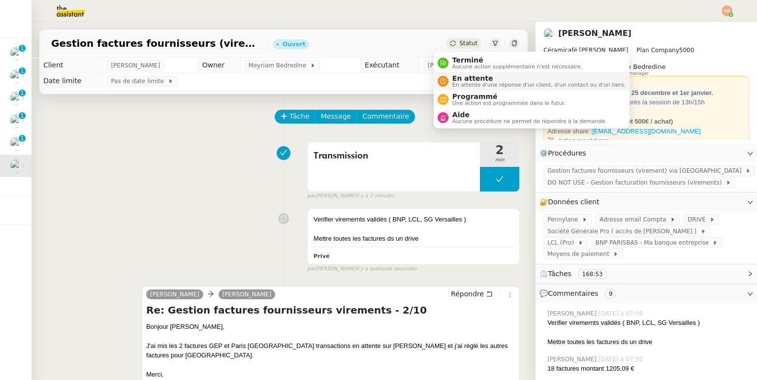
click at [459, 75] on span "En attente" at bounding box center [538, 78] width 173 height 8
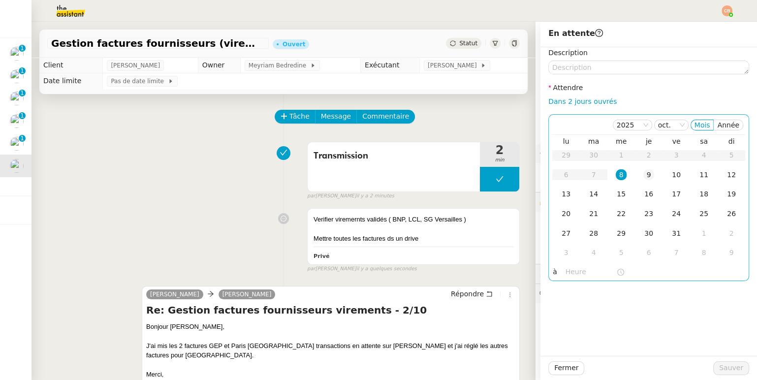
click at [643, 172] on div "9" at bounding box center [648, 174] width 11 height 11
click at [565, 271] on input "text" at bounding box center [590, 271] width 51 height 11
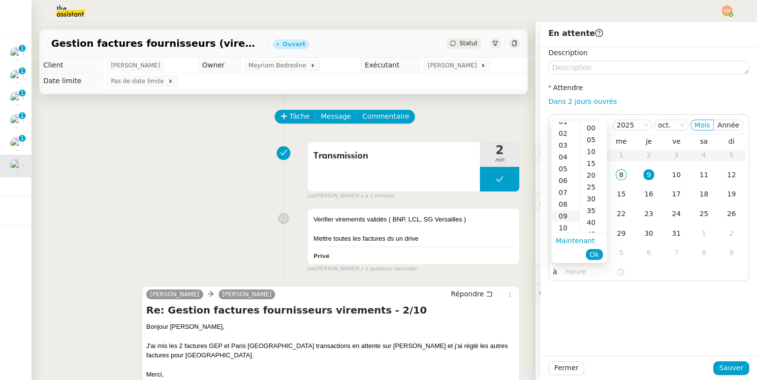
click at [566, 218] on div "09" at bounding box center [566, 216] width 28 height 12
click at [590, 130] on div "00" at bounding box center [593, 128] width 27 height 12
type input "09:00"
click at [640, 317] on div "Description Attendre Dans 2 jours ouvrés [DATE] Mois Année lu ma me je ve sa di…" at bounding box center [648, 201] width 217 height 309
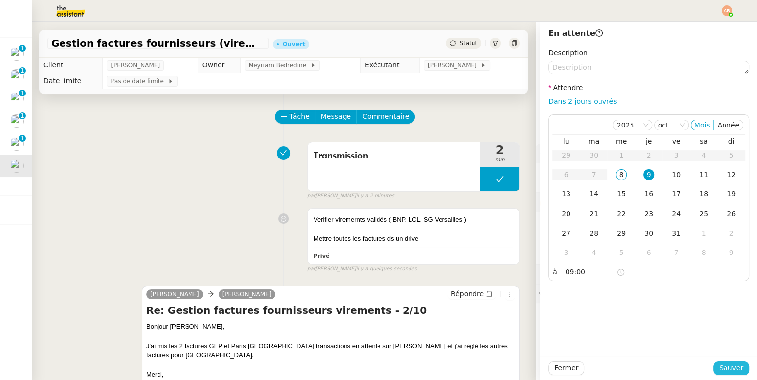
click at [719, 372] on span "Sauver" at bounding box center [731, 367] width 24 height 11
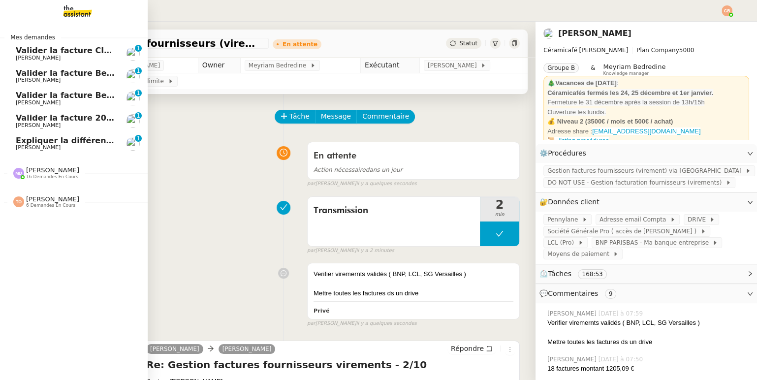
click at [37, 138] on span "Expliquer la différence du bulletin de salaire" at bounding box center [114, 140] width 197 height 9
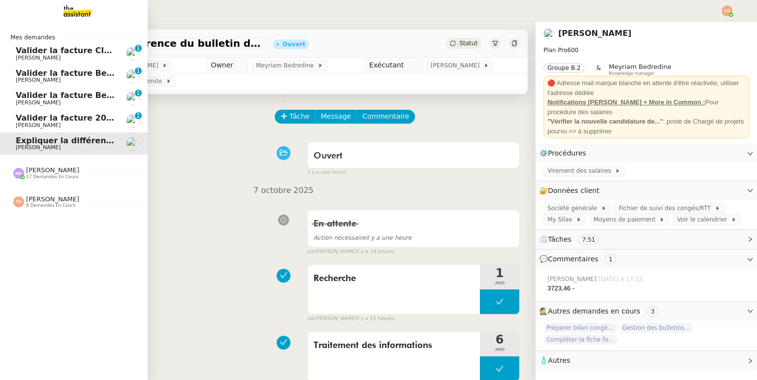
click at [25, 119] on span "Valider la facture 202509Z160954" at bounding box center [91, 117] width 151 height 9
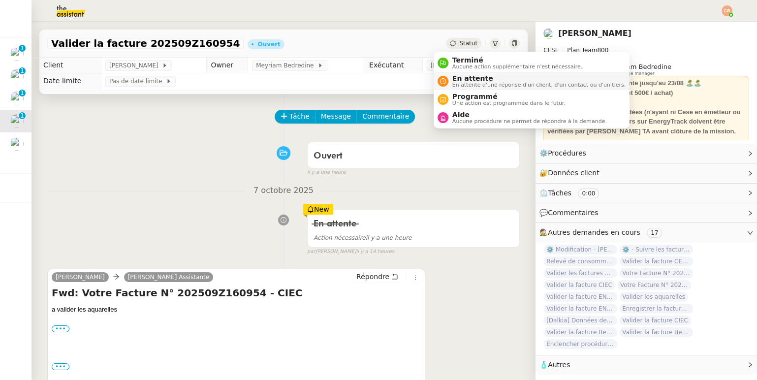
click at [458, 82] on span "En attente d'une réponse d'un client, d'un contact ou d'un tiers." at bounding box center [538, 84] width 173 height 5
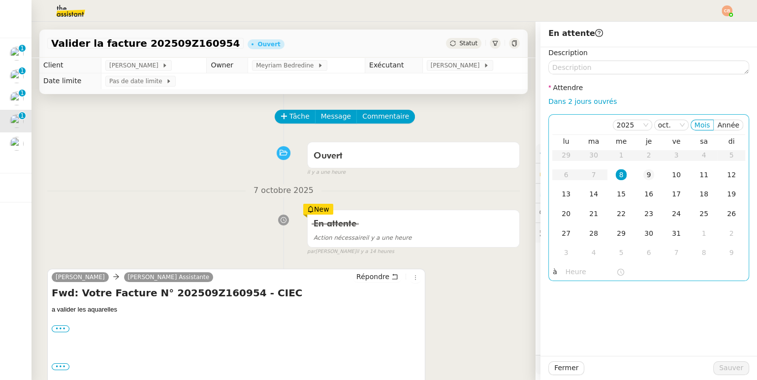
click at [643, 171] on div "9" at bounding box center [648, 174] width 11 height 11
click at [575, 268] on input "text" at bounding box center [590, 271] width 51 height 11
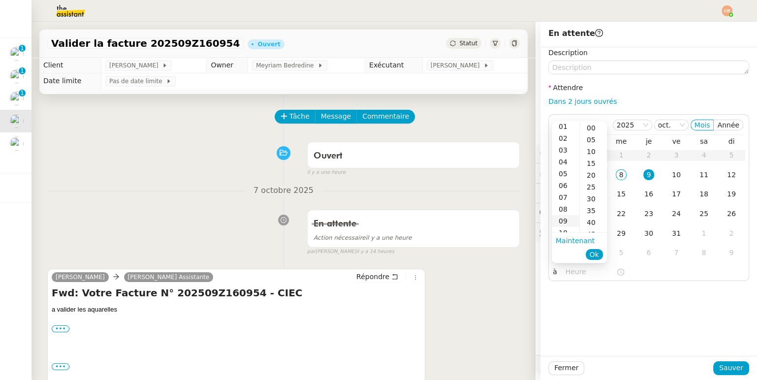
click at [561, 220] on div "09" at bounding box center [566, 221] width 28 height 12
type input "09:00"
click at [591, 127] on div "00" at bounding box center [593, 128] width 27 height 12
drag, startPoint x: 654, startPoint y: 295, endPoint x: 702, endPoint y: 351, distance: 74.0
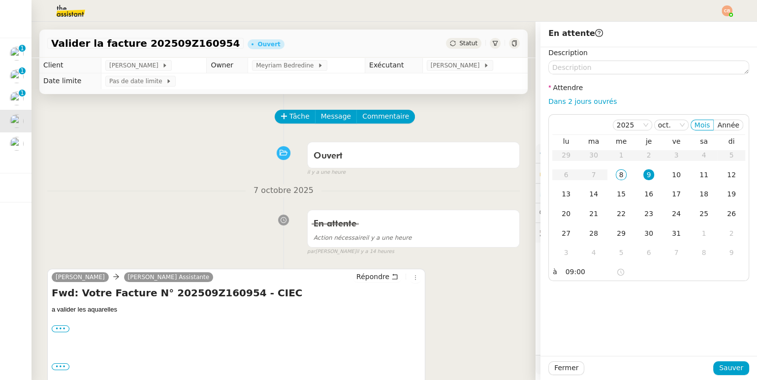
click at [654, 295] on div "Description Attendre Dans 2 jours ouvrés [DATE] Mois Année lu ma me je ve sa di…" at bounding box center [648, 201] width 217 height 309
click at [721, 367] on span "Sauver" at bounding box center [731, 367] width 24 height 11
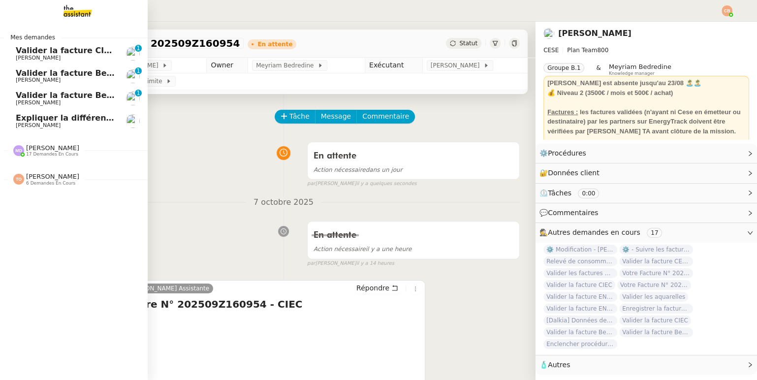
click at [23, 96] on span "Valider la facture Beausoleil" at bounding box center [78, 95] width 125 height 9
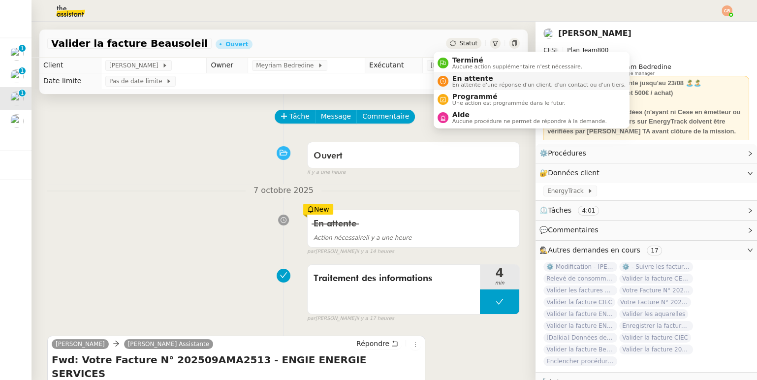
click at [465, 78] on span "En attente" at bounding box center [538, 78] width 173 height 8
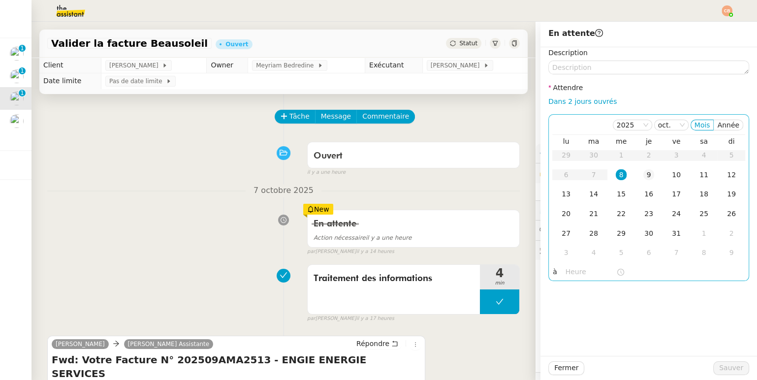
click at [643, 175] on div "9" at bounding box center [648, 174] width 11 height 11
click at [575, 268] on input "text" at bounding box center [590, 271] width 51 height 11
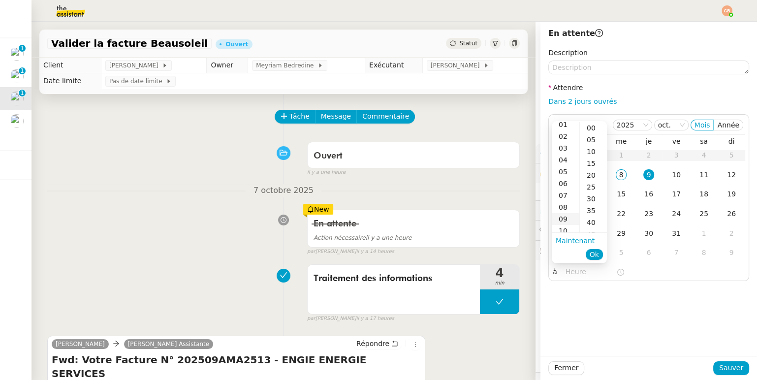
click at [561, 218] on div "09" at bounding box center [566, 219] width 28 height 12
type input "09:00"
click at [590, 126] on div "00" at bounding box center [593, 128] width 27 height 12
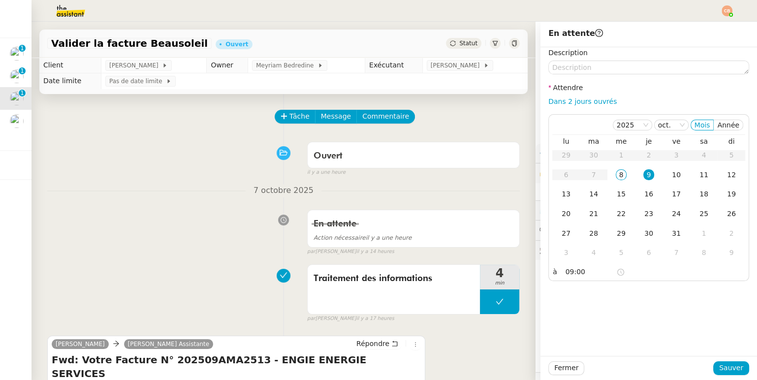
click at [696, 359] on div "Fermer Sauver" at bounding box center [648, 368] width 217 height 24
click at [722, 370] on span "Sauver" at bounding box center [731, 367] width 24 height 11
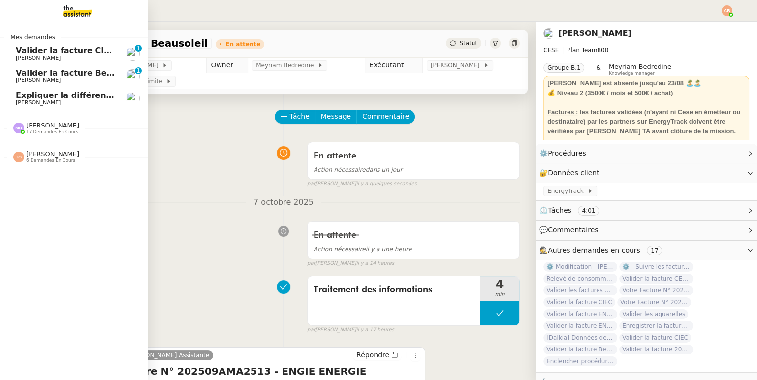
click at [20, 75] on span "Valider la facture Beausoleil" at bounding box center [78, 72] width 125 height 9
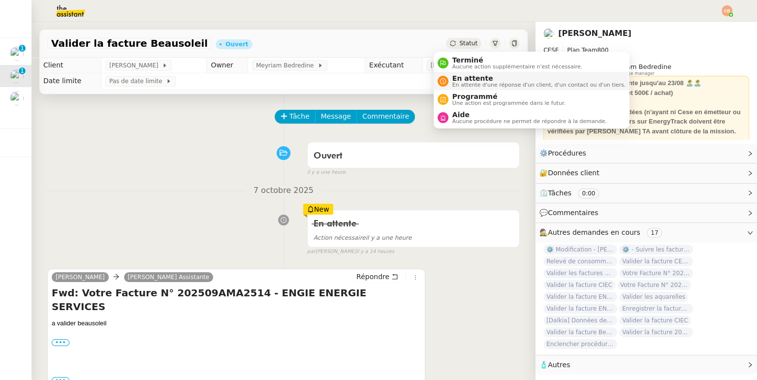
click at [452, 79] on span "En attente" at bounding box center [538, 78] width 173 height 8
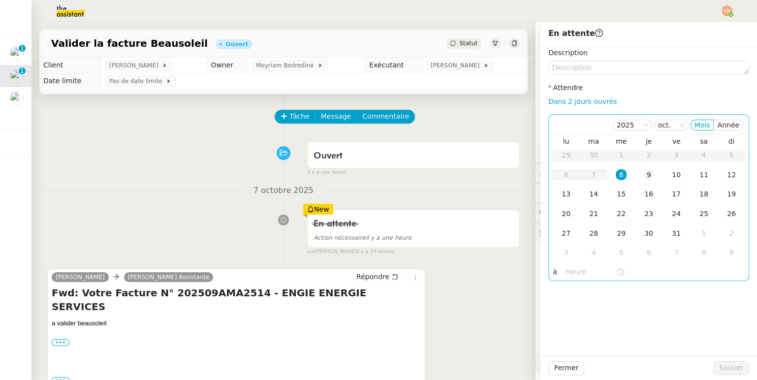
click at [643, 174] on div "9" at bounding box center [648, 174] width 11 height 11
click at [565, 267] on input "text" at bounding box center [590, 271] width 51 height 11
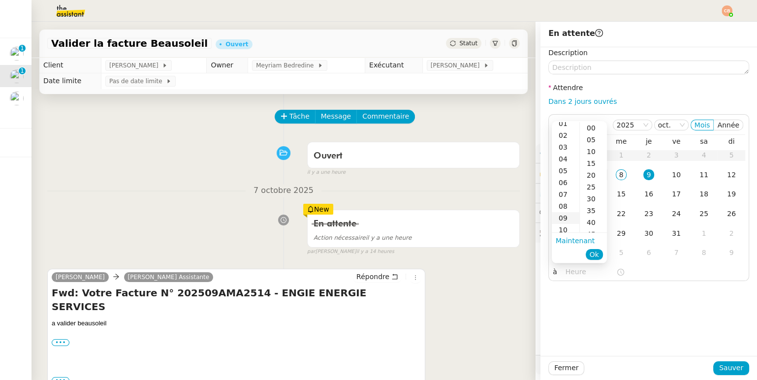
click at [562, 215] on div "09" at bounding box center [566, 218] width 28 height 12
type input "09:00"
click at [587, 129] on div "00" at bounding box center [593, 128] width 27 height 12
click at [609, 291] on div "Description Attendre Dans 2 jours ouvrés [DATE] Mois Année lu ma me je ve sa di…" at bounding box center [648, 201] width 217 height 309
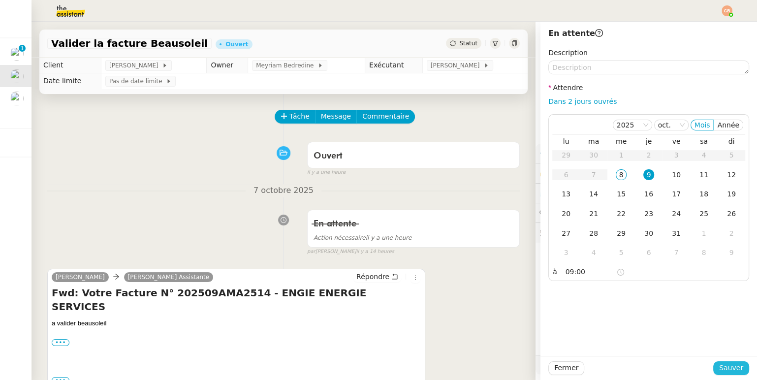
click at [719, 364] on span "Sauver" at bounding box center [731, 367] width 24 height 11
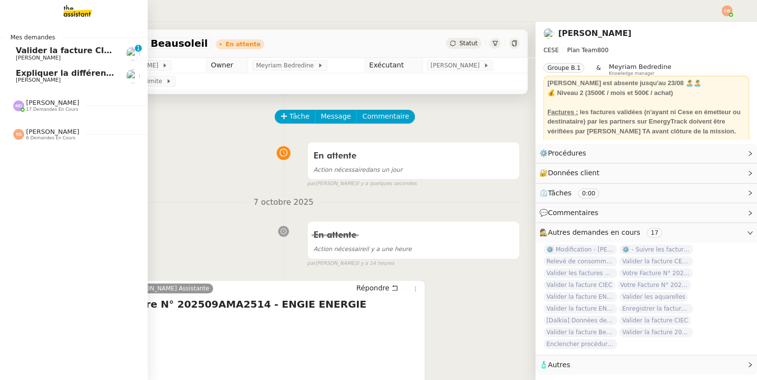
click at [23, 56] on span "[PERSON_NAME]" at bounding box center [38, 58] width 45 height 6
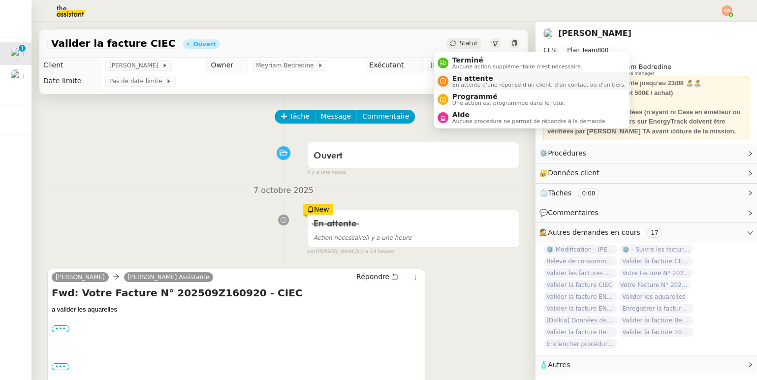
click at [465, 77] on span "En attente" at bounding box center [538, 78] width 173 height 8
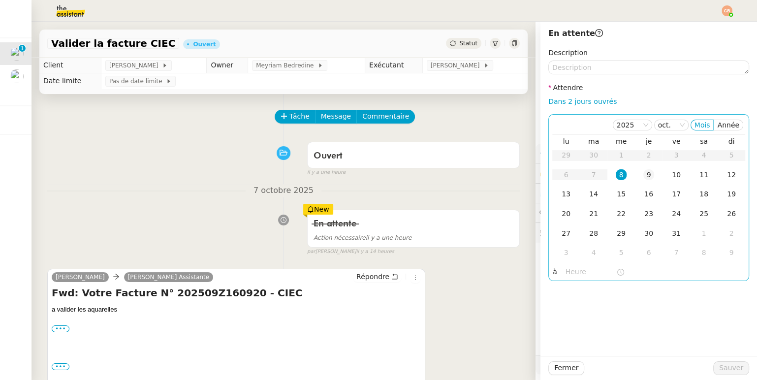
click at [643, 173] on div "9" at bounding box center [648, 174] width 11 height 11
click at [570, 268] on input "text" at bounding box center [590, 271] width 51 height 11
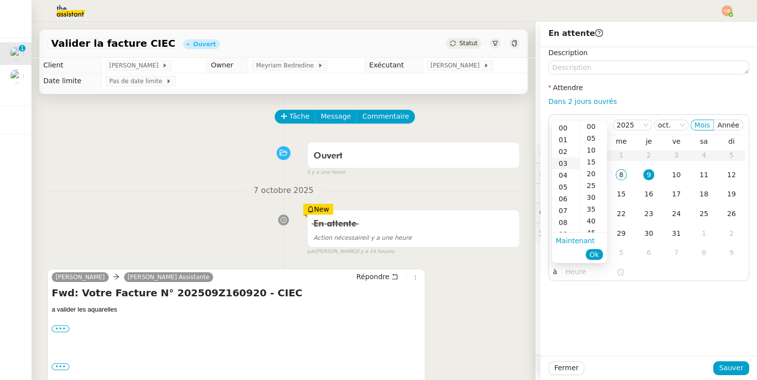
scroll to position [2, 0]
click at [560, 221] on div "09" at bounding box center [566, 221] width 28 height 12
type input "09:00"
click at [587, 129] on div "00" at bounding box center [593, 128] width 27 height 12
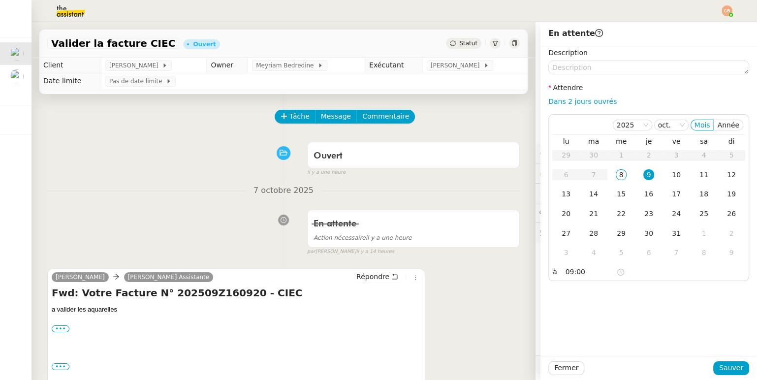
drag, startPoint x: 650, startPoint y: 310, endPoint x: 661, endPoint y: 320, distance: 15.0
click at [651, 311] on div "Description Attendre Dans 2 jours ouvrés [DATE] Mois Année lu ma me je ve sa di…" at bounding box center [648, 201] width 217 height 309
drag, startPoint x: 715, startPoint y: 365, endPoint x: 576, endPoint y: 317, distance: 146.3
click at [719, 365] on span "Sauver" at bounding box center [731, 367] width 24 height 11
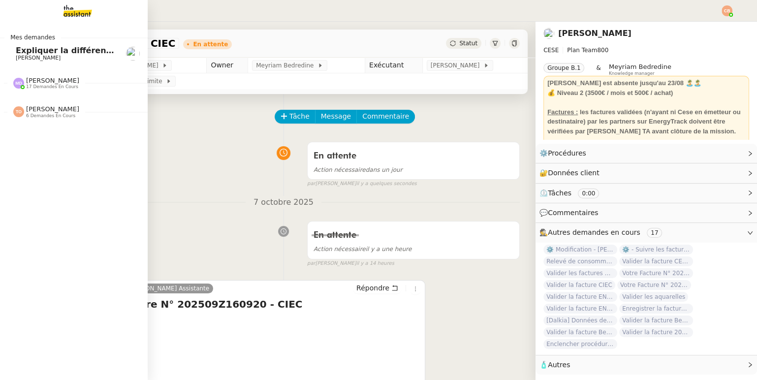
click at [24, 55] on span "[PERSON_NAME]" at bounding box center [38, 58] width 45 height 6
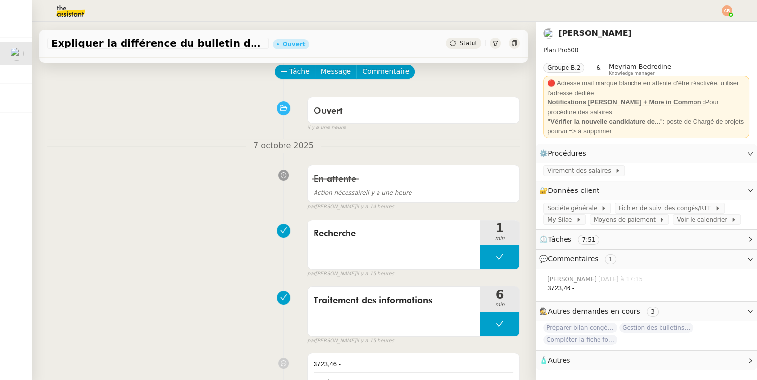
scroll to position [179, 0]
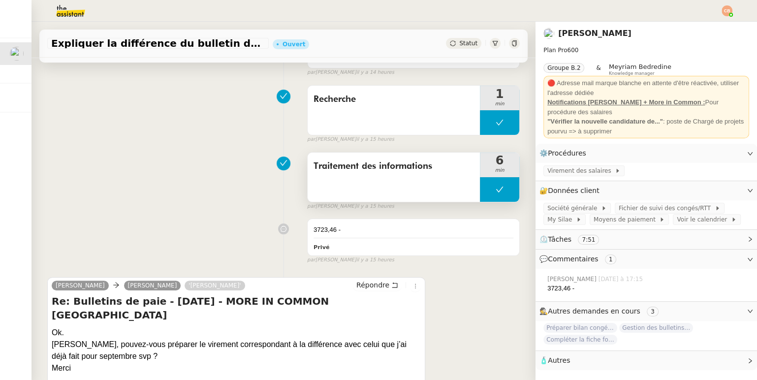
click at [496, 186] on icon at bounding box center [500, 190] width 8 height 8
click at [488, 186] on icon at bounding box center [489, 188] width 3 height 5
click at [363, 222] on div "3723,46 - Privé" at bounding box center [414, 237] width 212 height 36
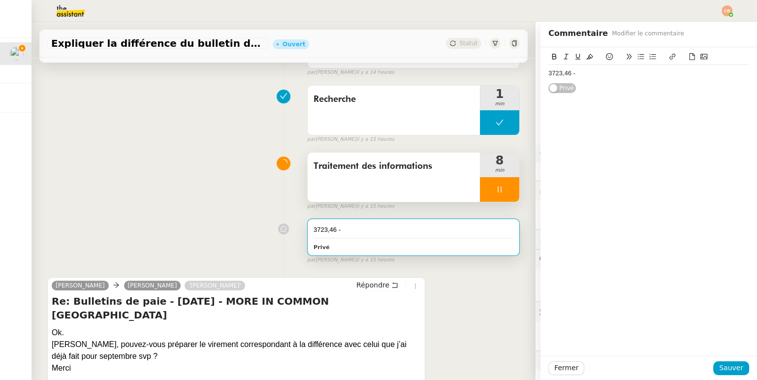
click at [582, 76] on div "3723,46 -" at bounding box center [648, 73] width 201 height 9
drag, startPoint x: 569, startPoint y: 74, endPoint x: 595, endPoint y: 73, distance: 25.6
click at [595, 73] on strong "3 256.42" at bounding box center [587, 72] width 25 height 7
click at [551, 58] on icon at bounding box center [554, 56] width 7 height 7
click at [548, 74] on div "3723,46 - 3 256.42" at bounding box center [648, 73] width 201 height 9
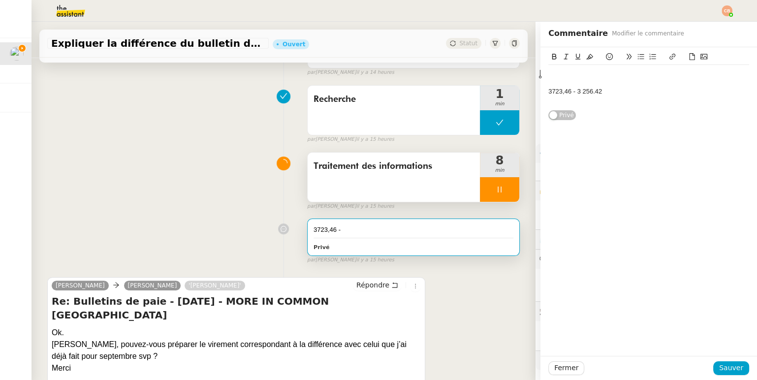
click at [548, 68] on div "3723,46 - 3 256.42" at bounding box center [648, 87] width 201 height 44
click at [688, 57] on icon at bounding box center [691, 56] width 7 height 7
click at [688, 58] on icon at bounding box center [691, 56] width 7 height 7
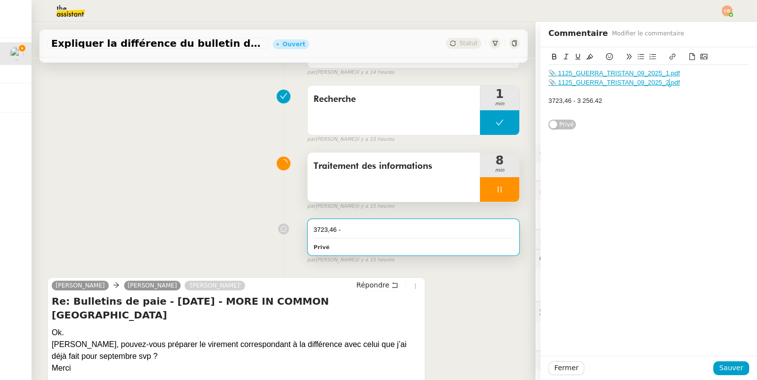
click at [548, 100] on div "3723,46 - 3 256.42" at bounding box center [648, 100] width 201 height 9
click at [738, 366] on button "Sauver" at bounding box center [731, 368] width 36 height 14
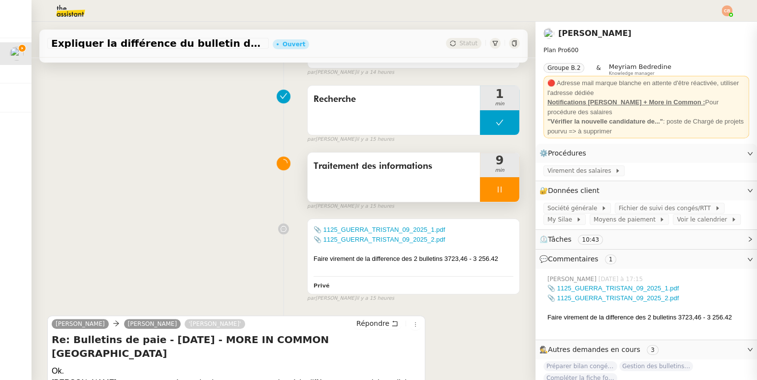
click at [481, 189] on div at bounding box center [499, 189] width 39 height 25
click at [499, 180] on button at bounding box center [509, 189] width 20 height 25
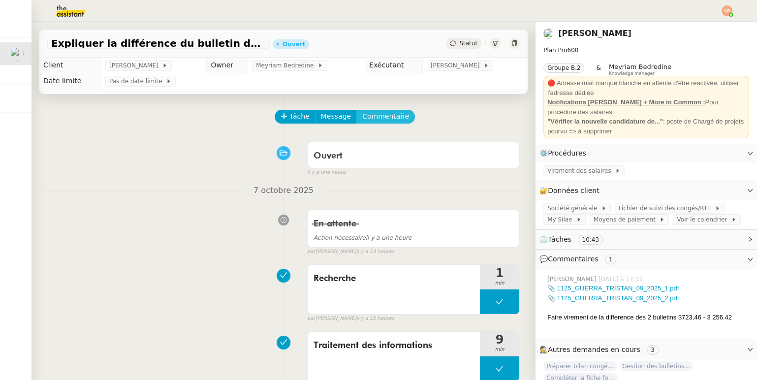
click at [362, 114] on span "Commentaire" at bounding box center [385, 116] width 47 height 11
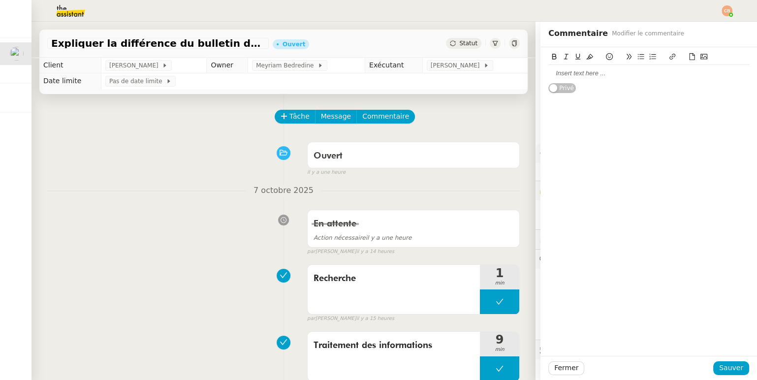
click at [562, 76] on div at bounding box center [648, 73] width 201 height 9
click at [723, 369] on span "Sauver" at bounding box center [731, 367] width 24 height 11
